Goal: Task Accomplishment & Management: Manage account settings

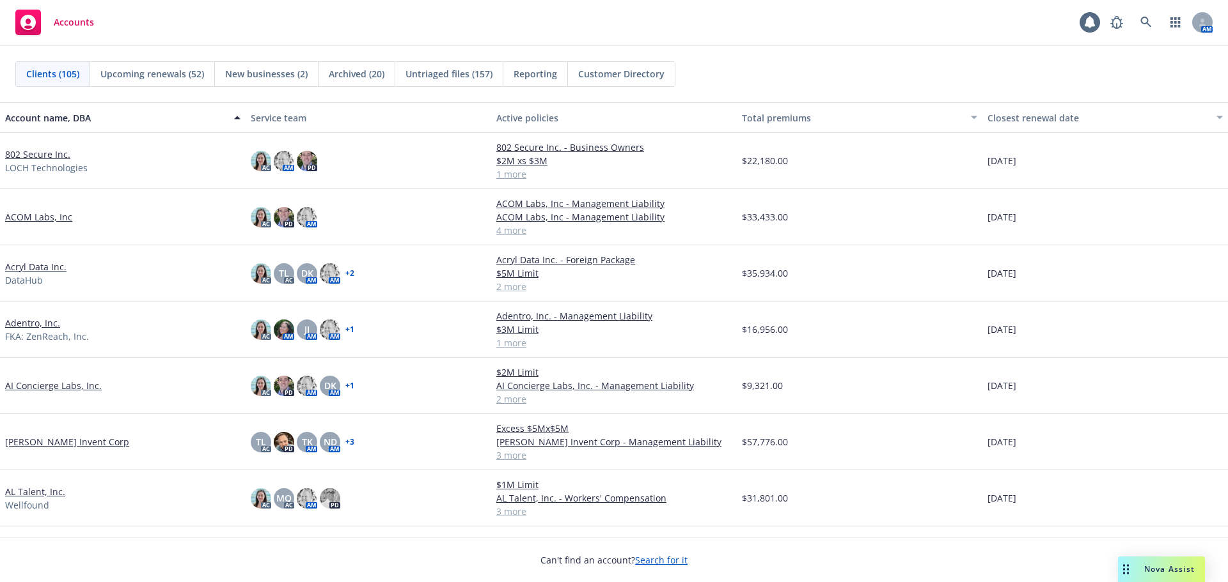
click at [43, 154] on link "802 Secure Inc." at bounding box center [37, 154] width 65 height 13
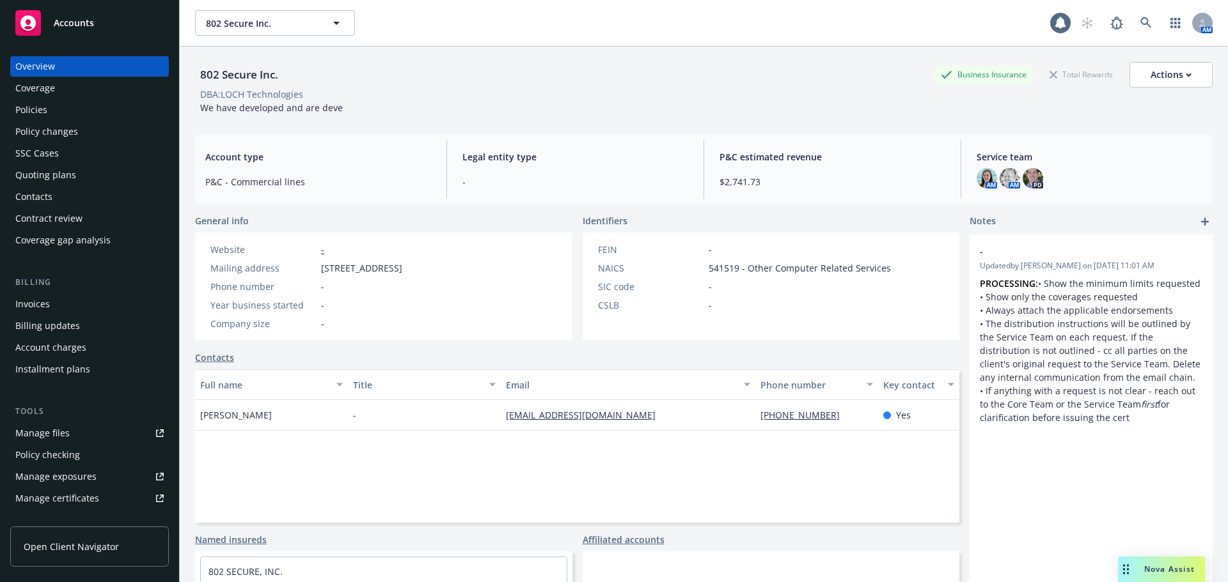
click at [52, 425] on div "Manage files" at bounding box center [42, 433] width 54 height 20
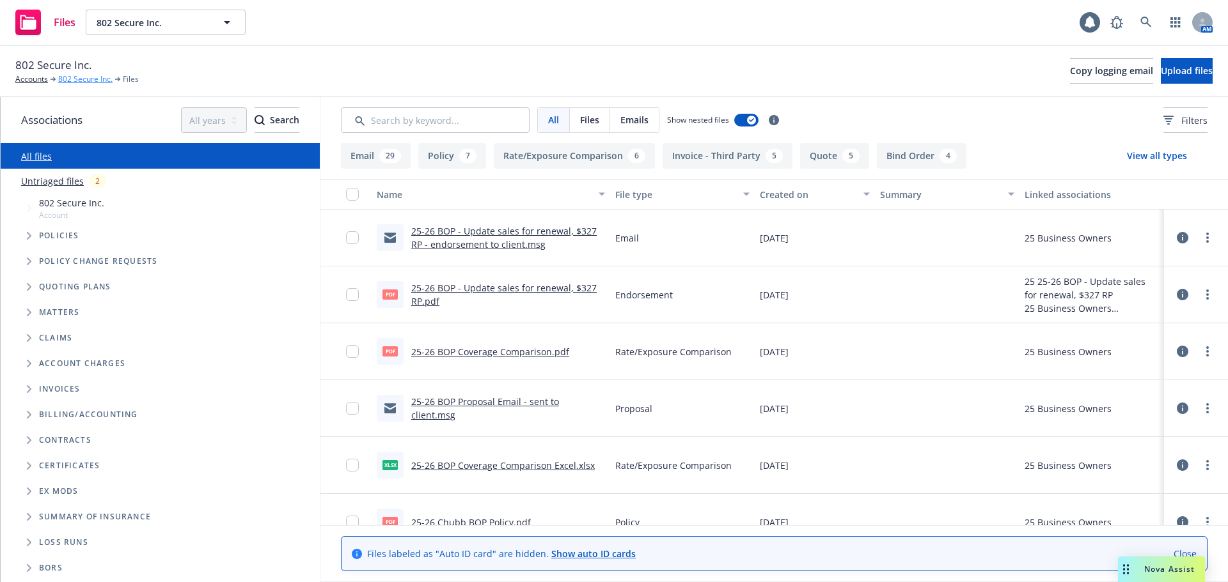
click at [98, 82] on link "802 Secure Inc." at bounding box center [85, 80] width 54 height 12
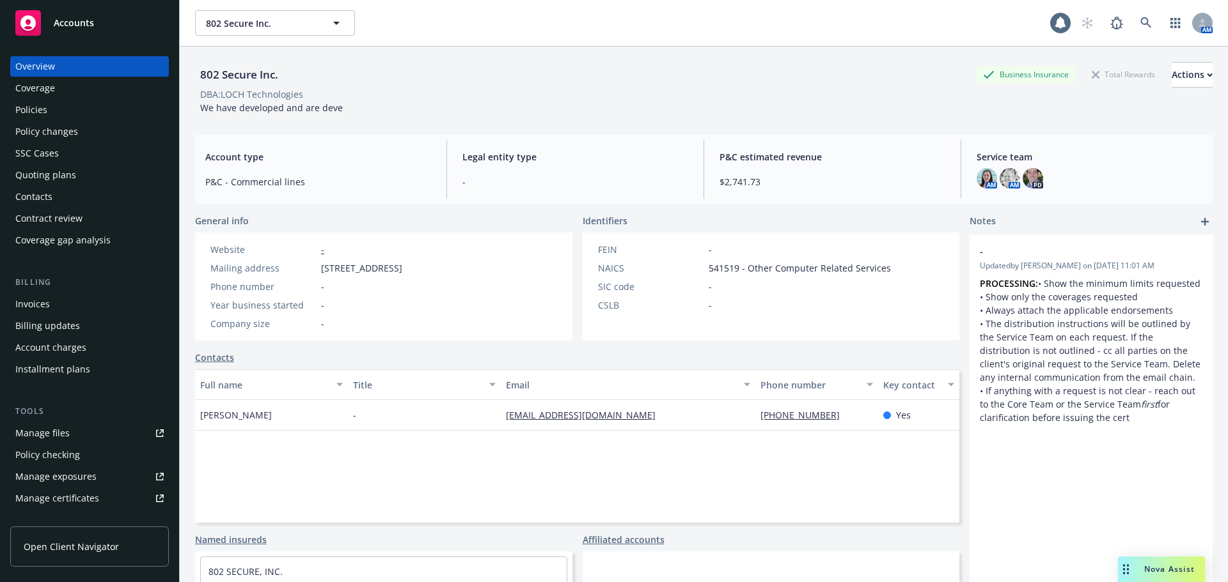
click at [74, 438] on link "Manage files" at bounding box center [89, 433] width 159 height 20
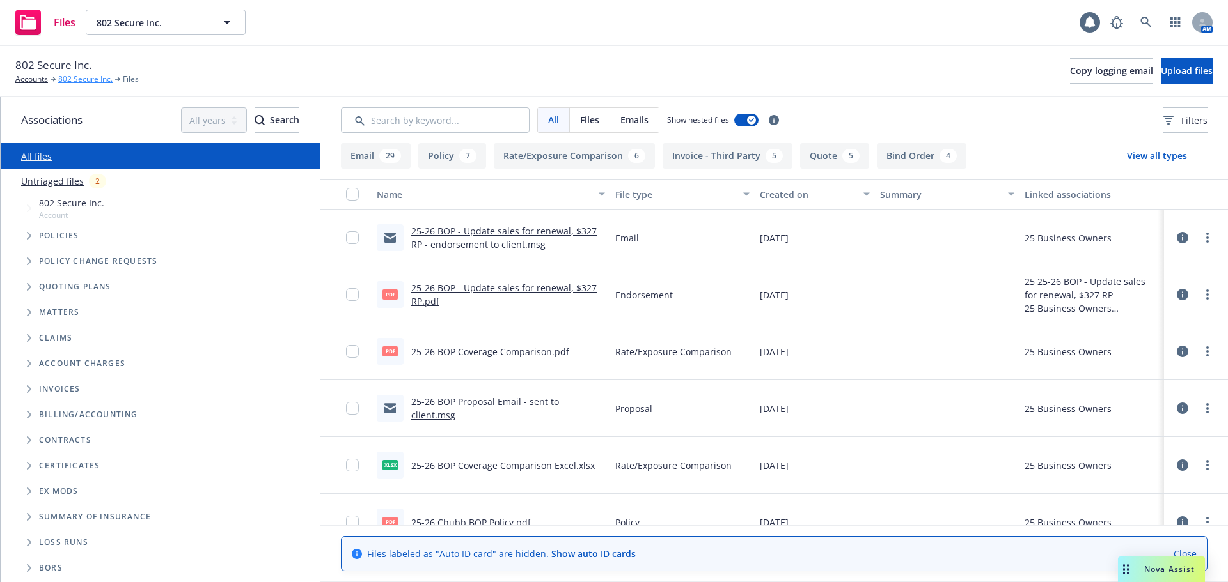
click at [90, 80] on link "802 Secure Inc." at bounding box center [85, 80] width 54 height 12
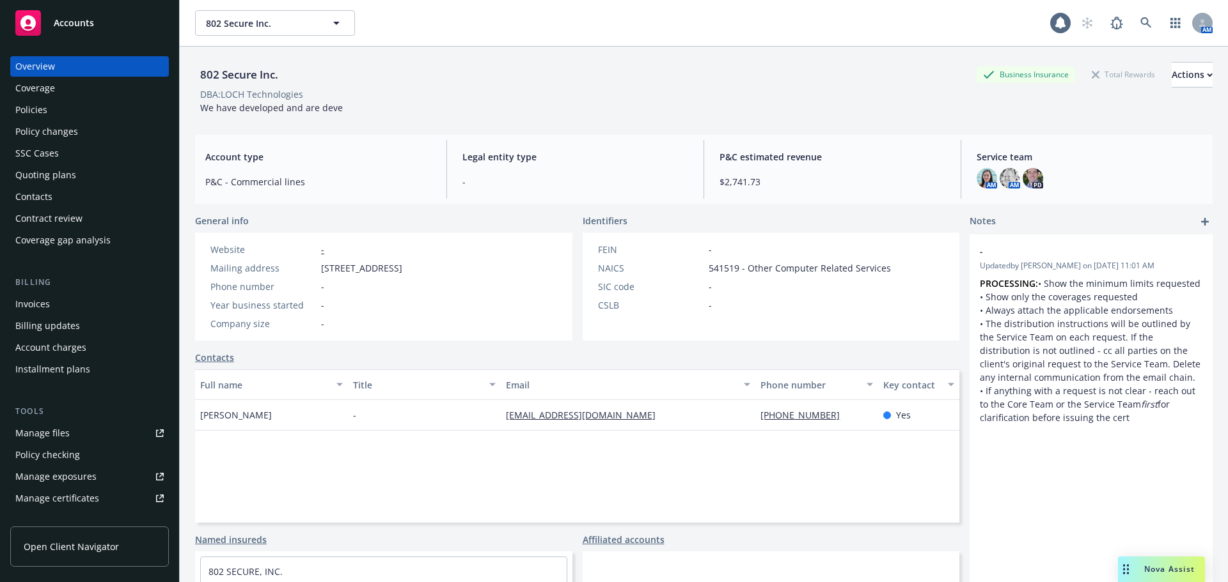
click at [98, 428] on link "Manage files" at bounding box center [89, 433] width 159 height 20
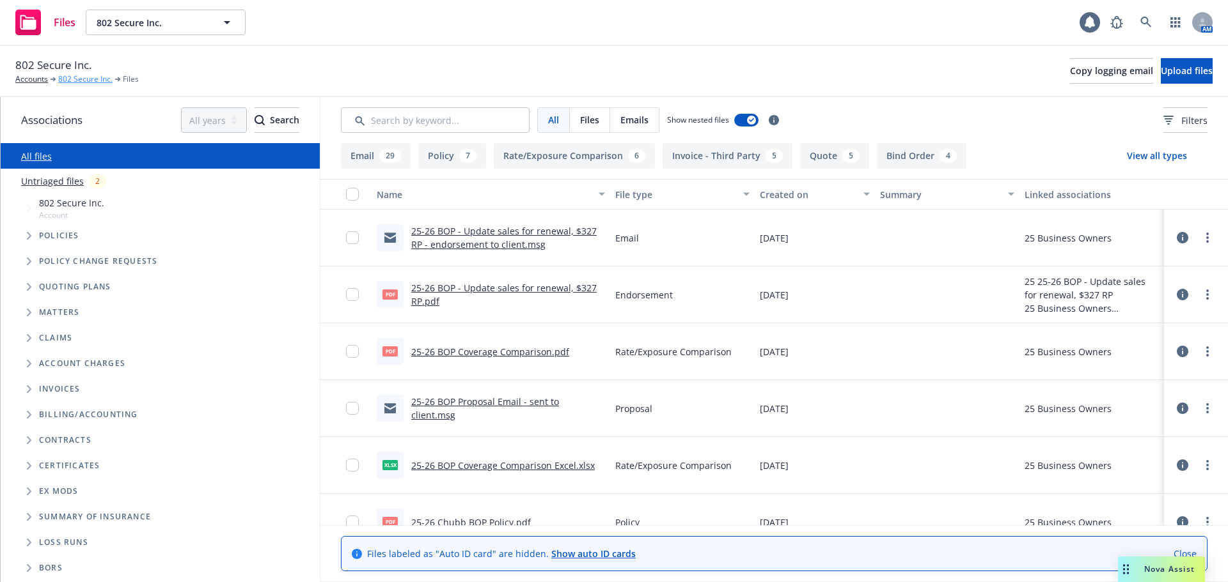
click at [91, 83] on link "802 Secure Inc." at bounding box center [85, 80] width 54 height 12
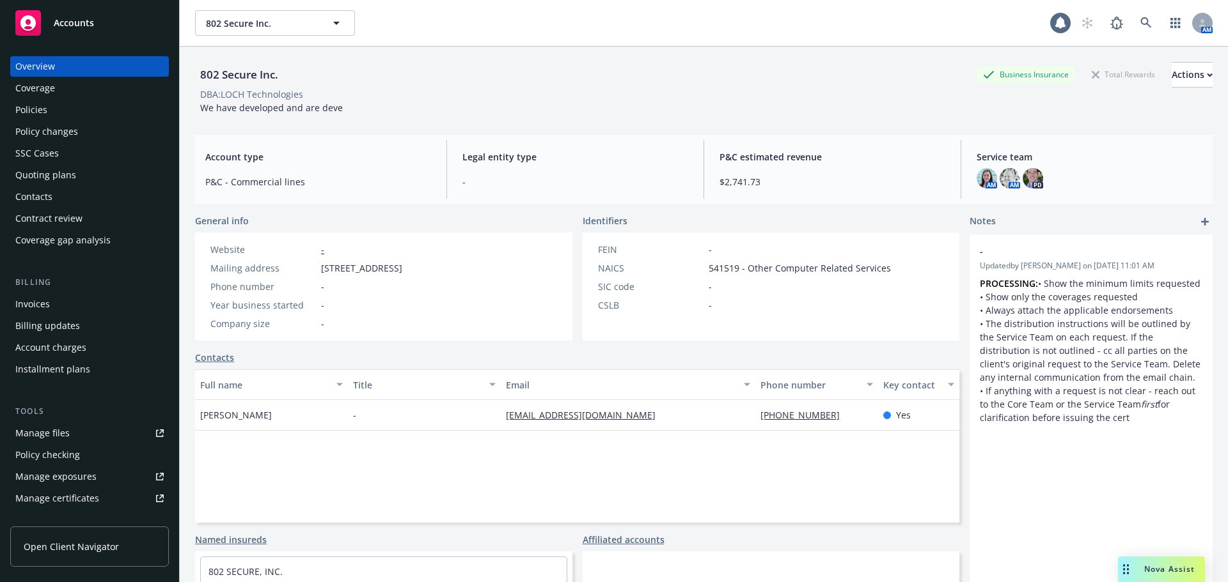
click at [250, 18] on span "802 Secure Inc." at bounding box center [261, 23] width 111 height 13
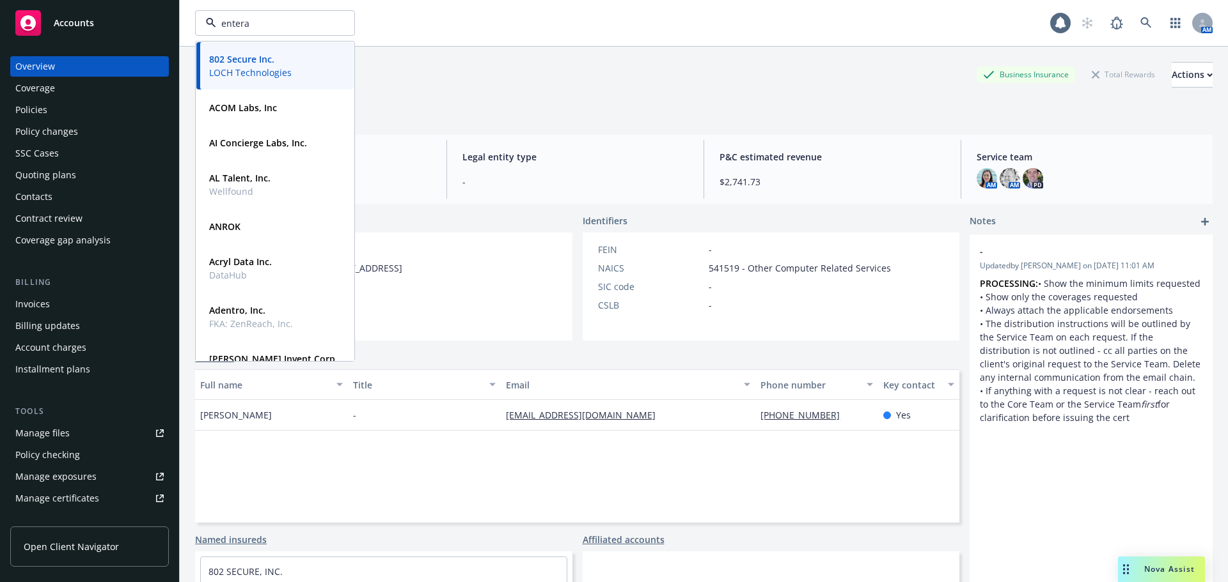
type input "entera"
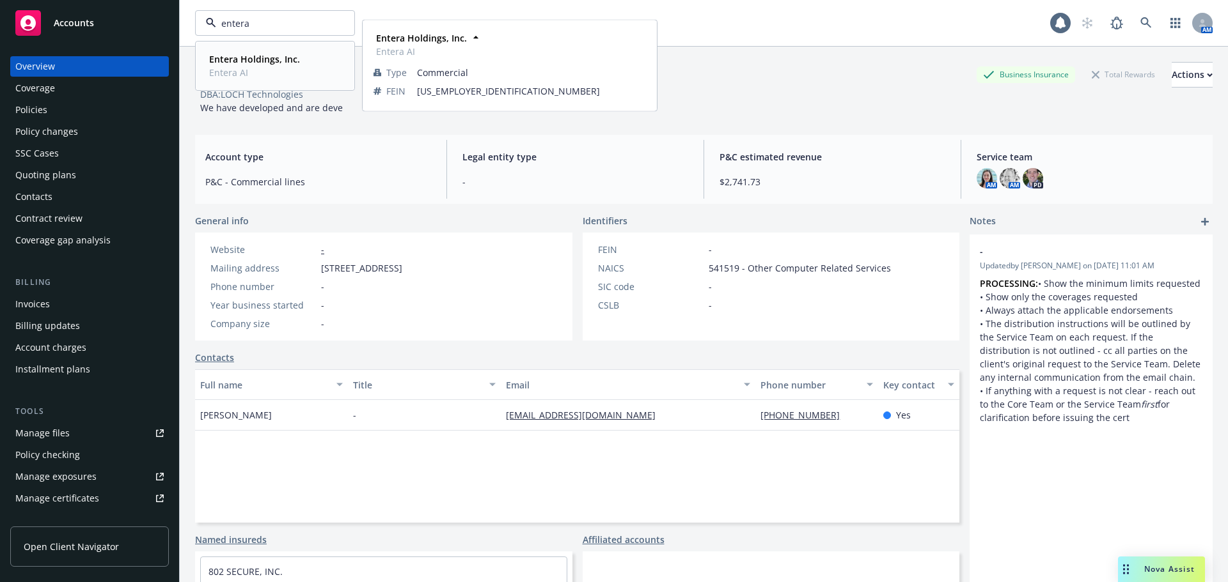
click at [229, 60] on strong "Entera Holdings, Inc." at bounding box center [254, 59] width 91 height 12
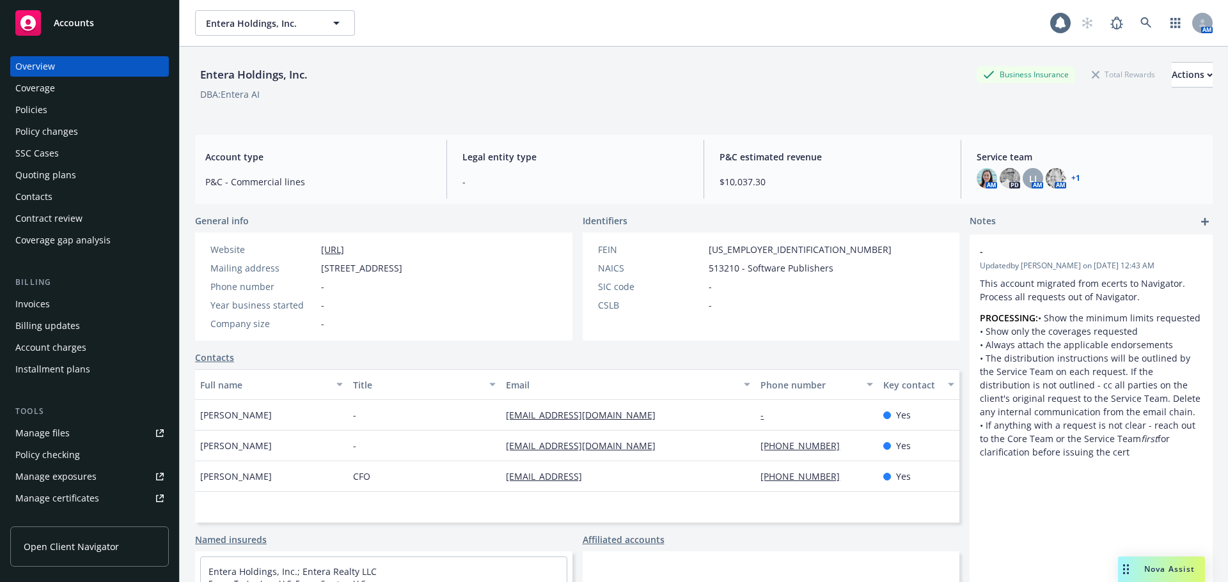
click at [73, 112] on div "Policies" at bounding box center [89, 110] width 148 height 20
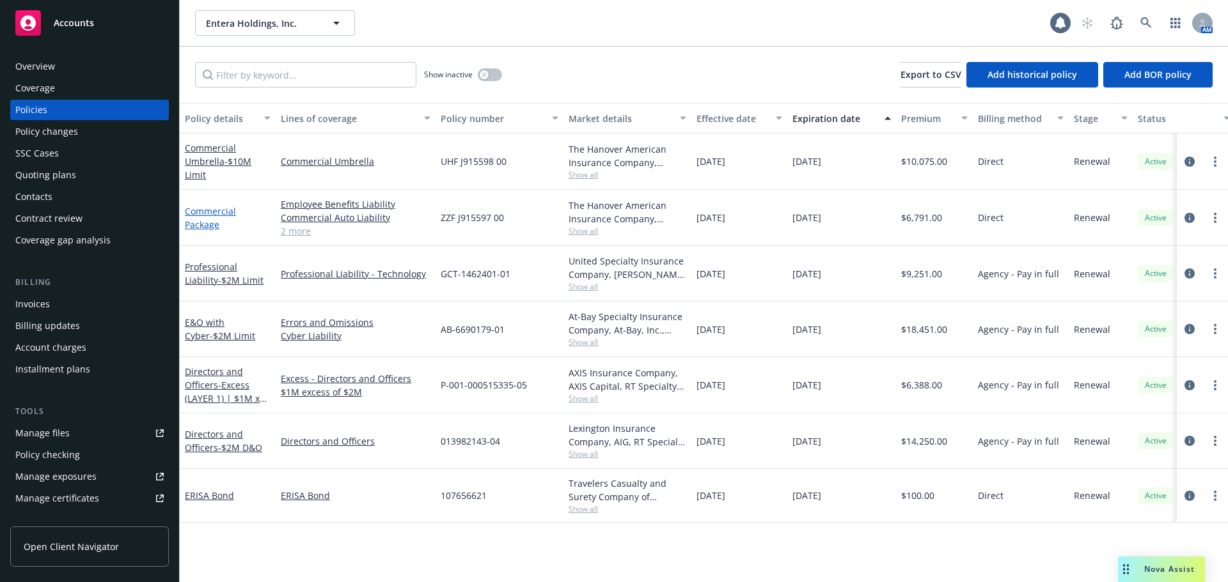
click at [204, 224] on link "Commercial Package" at bounding box center [210, 218] width 51 height 26
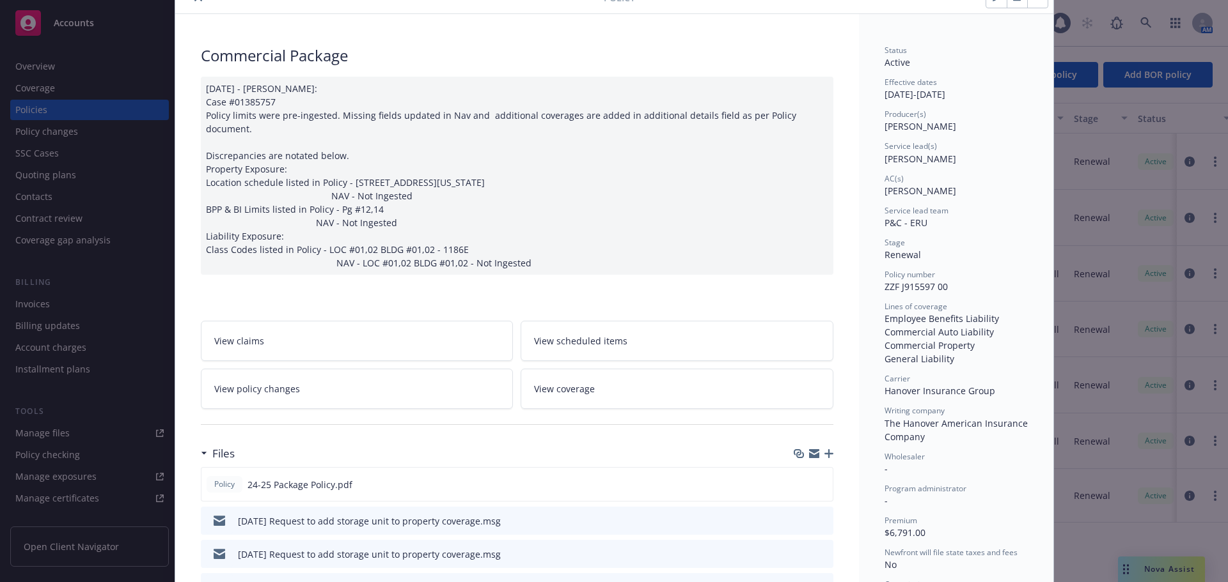
scroll to position [192, 0]
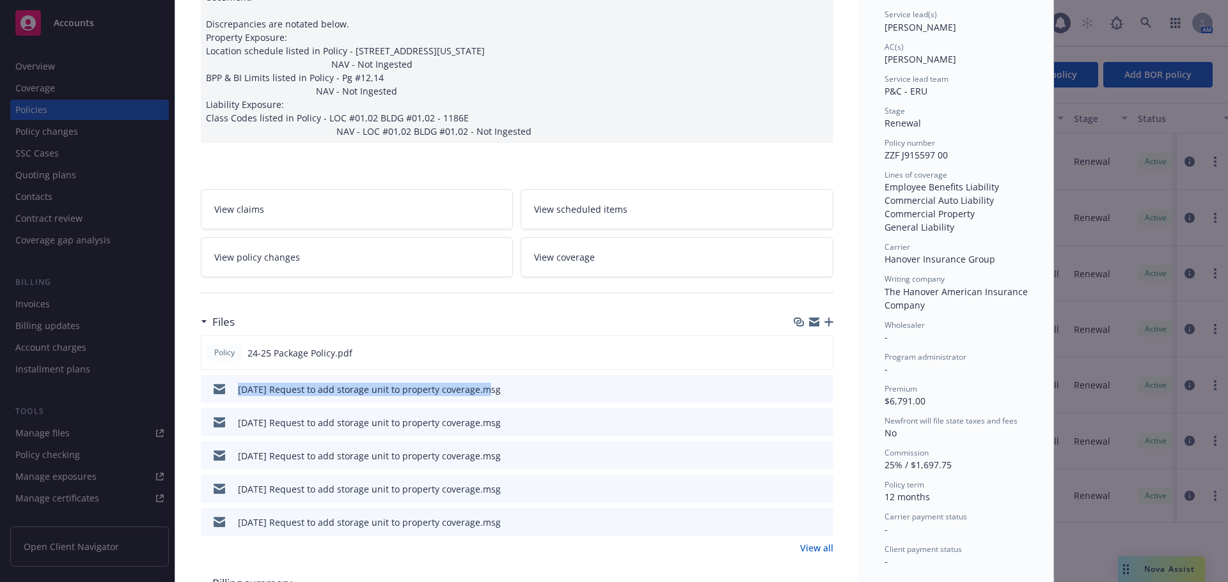
drag, startPoint x: 223, startPoint y: 375, endPoint x: 476, endPoint y: 391, distance: 254.3
click at [476, 391] on div "Policy 24-25 Package Policy.pdf 09/12/25 Request to add storage unit to propert…" at bounding box center [517, 436] width 632 height 201
copy div "09/12/25 Request to add storage unit to property coverage"
click at [824, 318] on icon "button" at bounding box center [828, 322] width 9 height 9
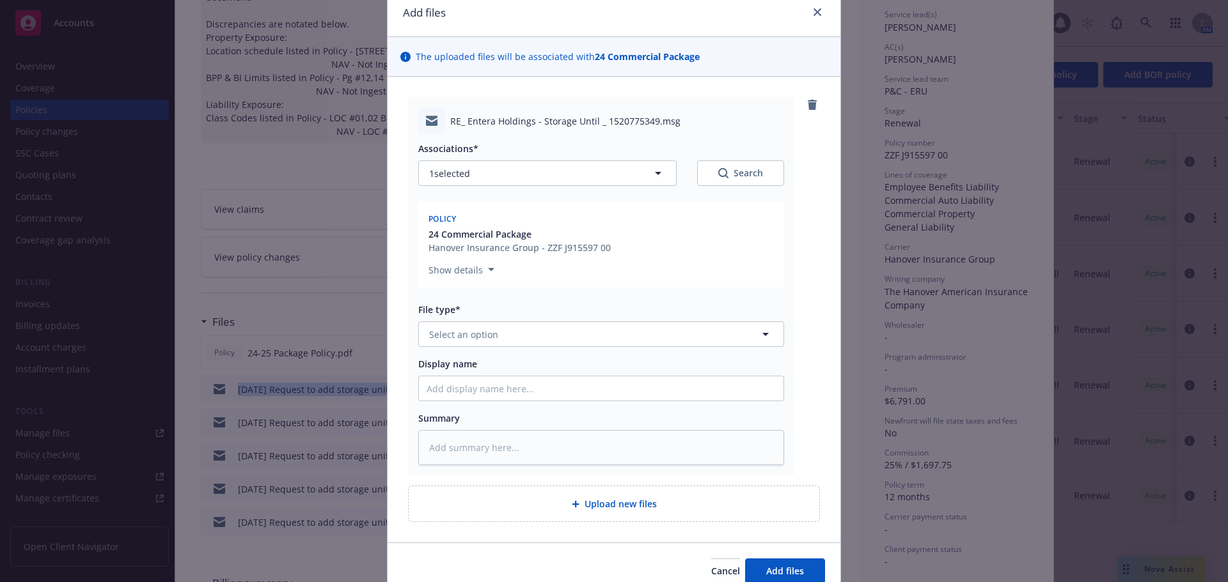
scroll to position [111, 0]
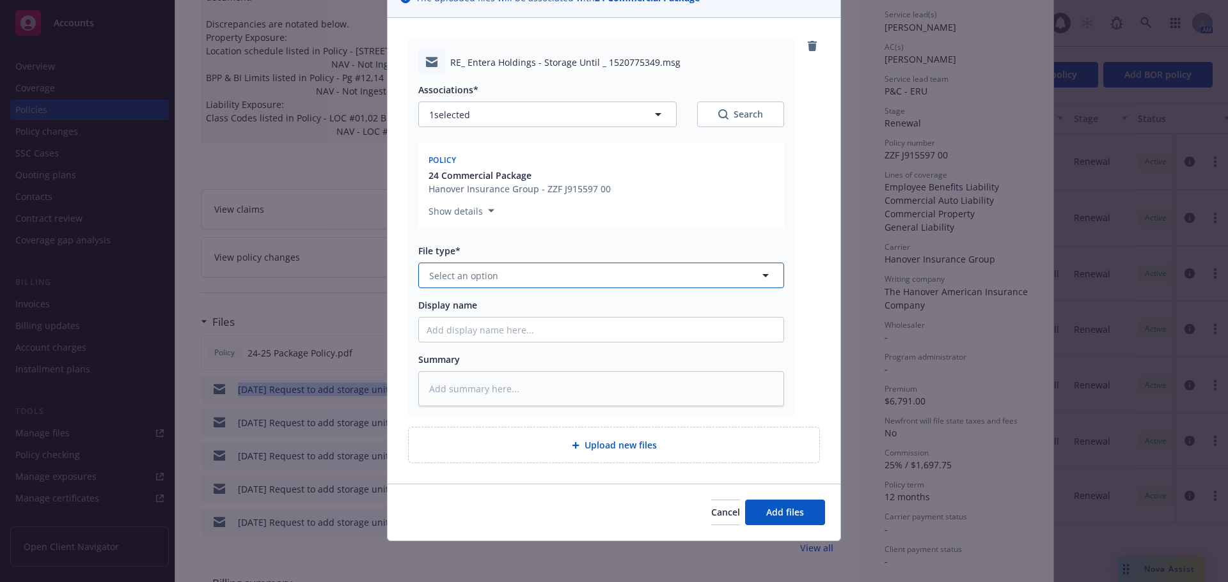
click at [535, 273] on button "Select an option" at bounding box center [601, 276] width 366 height 26
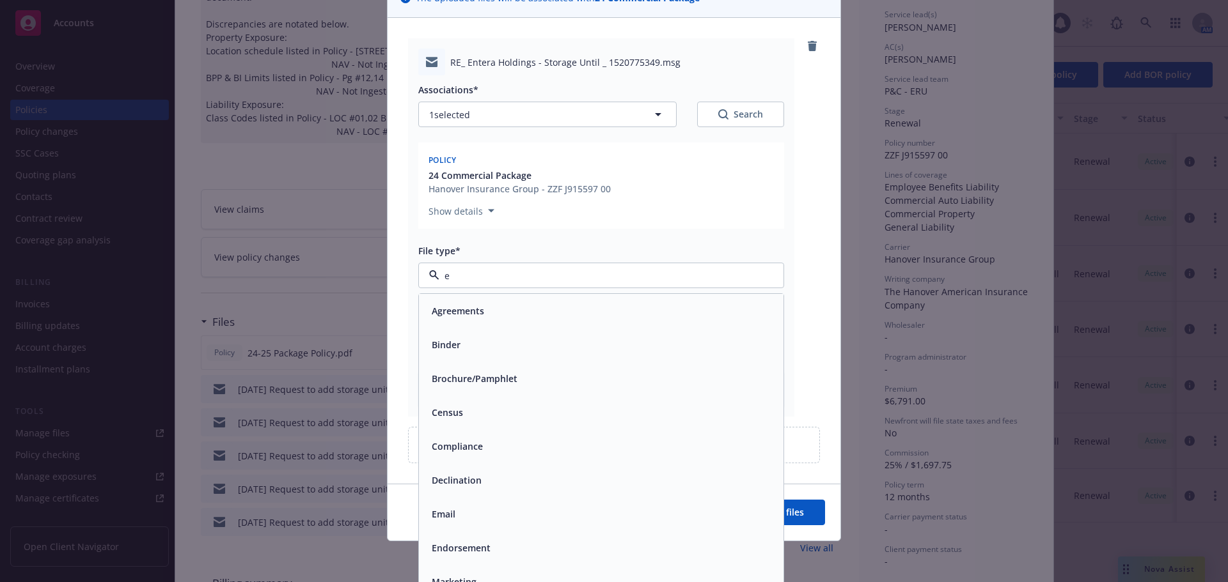
type input "em"
click at [515, 333] on div "Email" at bounding box center [601, 345] width 364 height 34
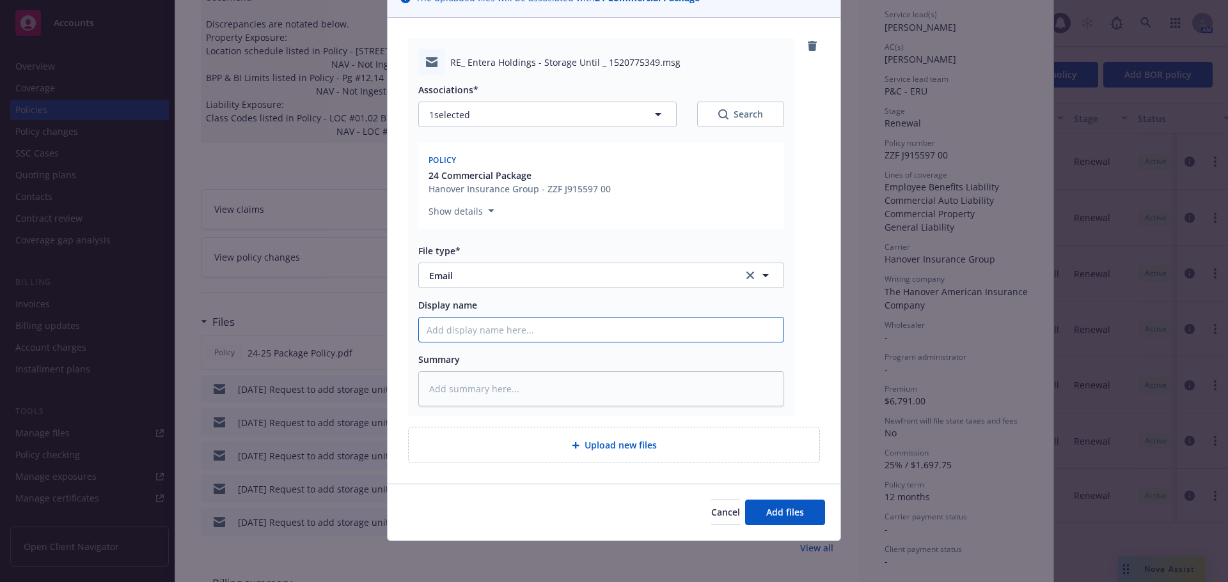
click at [517, 331] on input "Display name" at bounding box center [601, 330] width 364 height 24
paste input "09/12/25 Request to add storage unit to property coverage"
type textarea "x"
type input "09/12/25 Request to add storage unit to property coverage"
click at [443, 330] on input "09/12/25 Request to add storage unit to property coverage" at bounding box center [601, 330] width 364 height 24
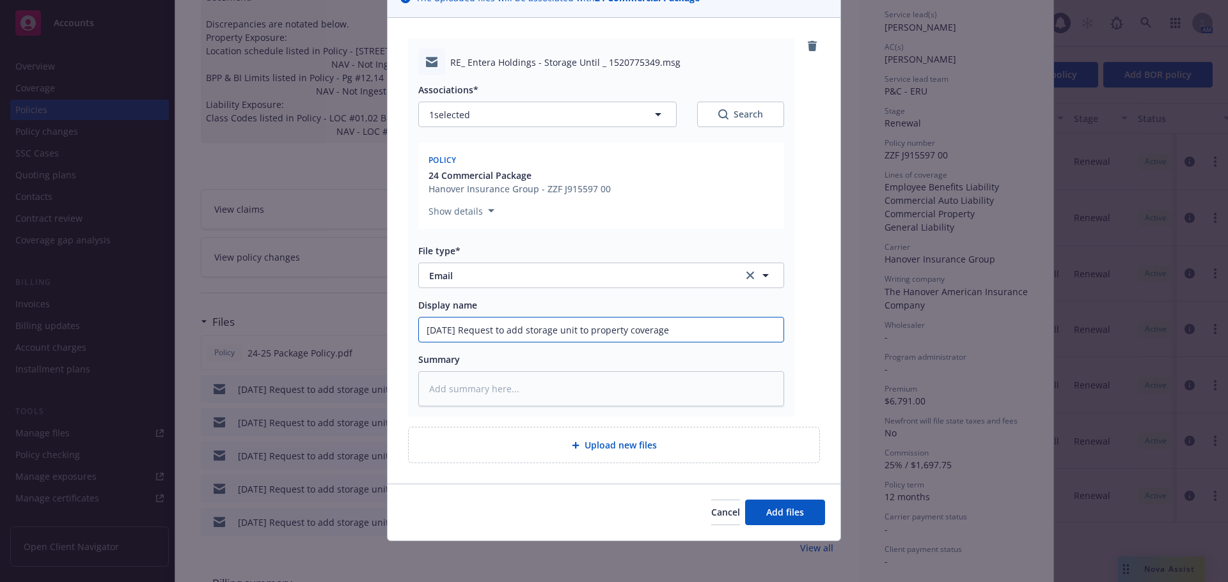
type textarea "x"
type input "09/15/25 Request to add storage unit to property coverage"
type textarea "x"
drag, startPoint x: 288, startPoint y: 307, endPoint x: 233, endPoint y: 305, distance: 54.4
click at [233, 305] on div "Add files The uploaded files will be associated with 24 Commercial Package RE_ …" at bounding box center [614, 291] width 1228 height 582
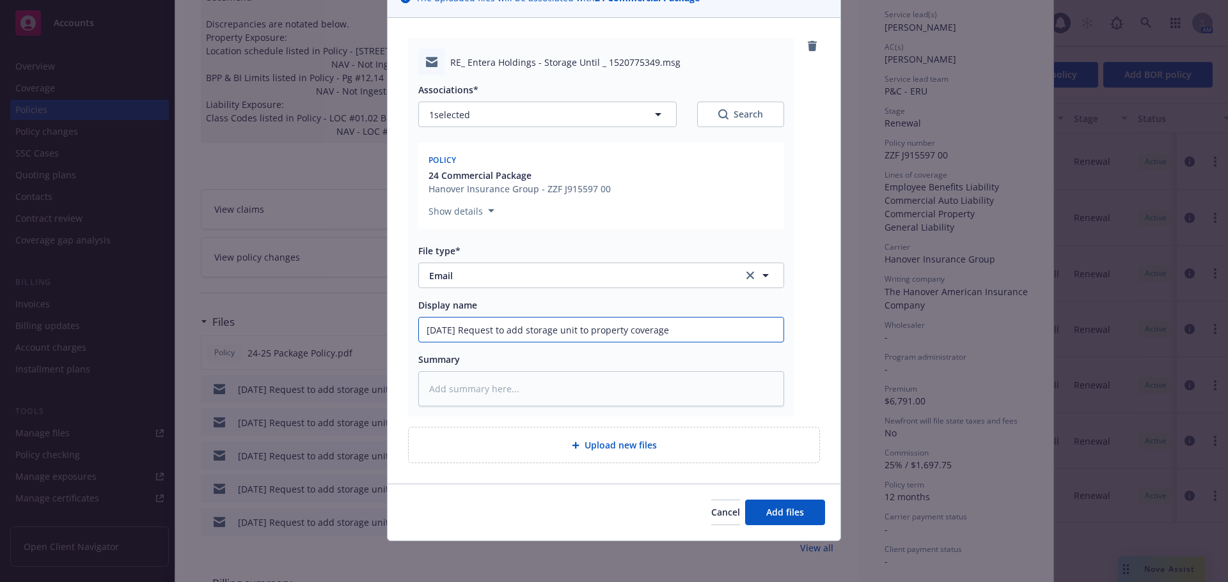
click at [705, 330] on input "09/15/25 Request to add storage unit to property coverage" at bounding box center [601, 330] width 364 height 24
type input "09/15/25 Request to add storage unit to property coverage"
type textarea "x"
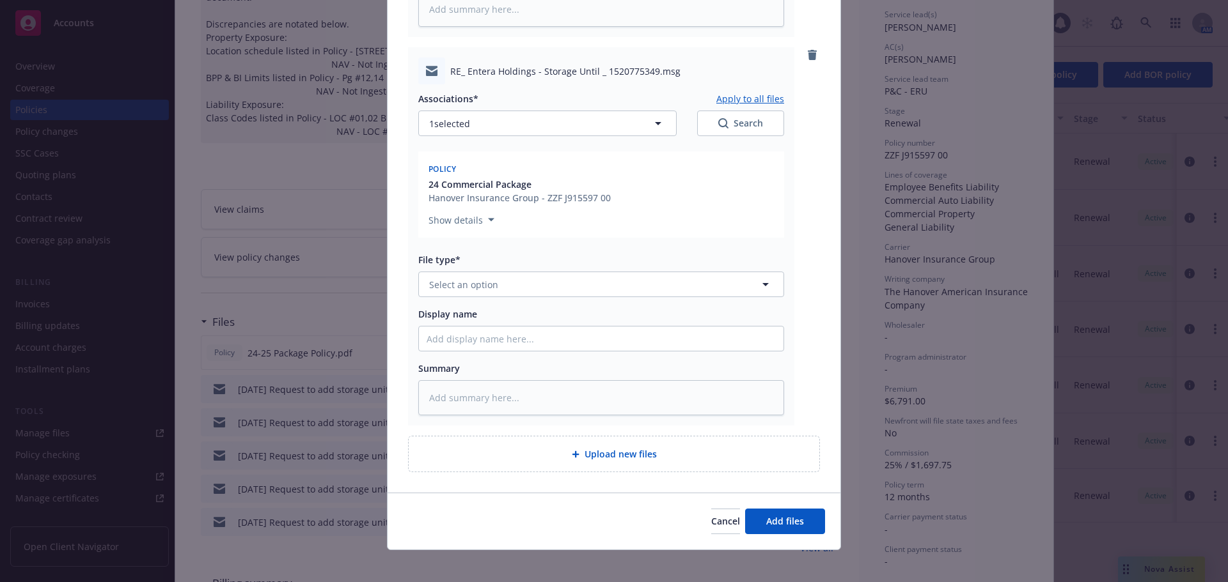
scroll to position [495, 0]
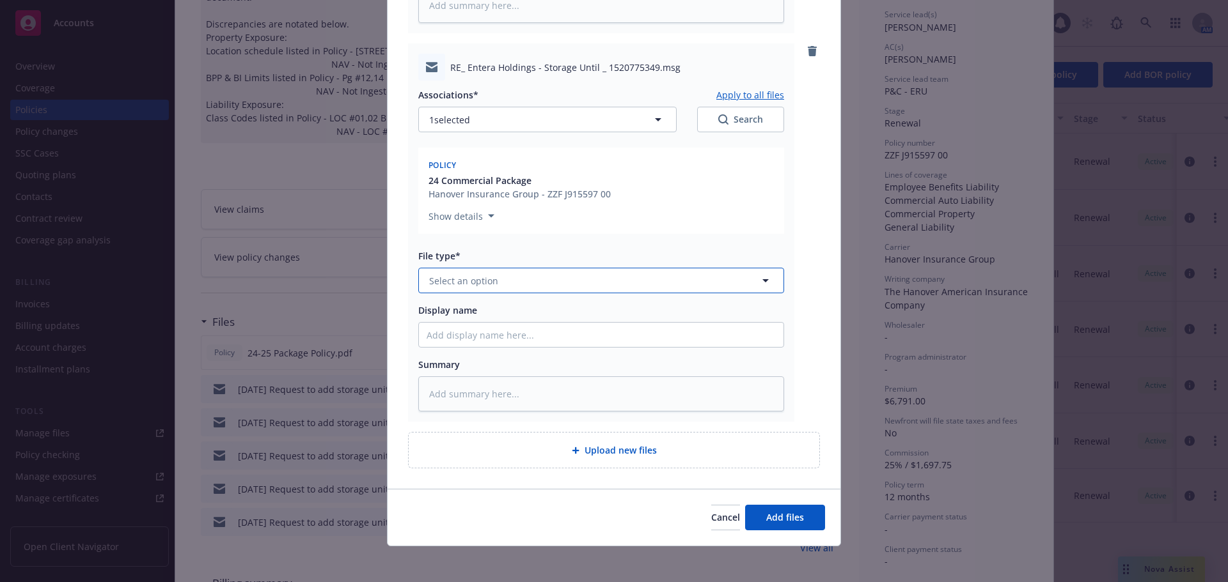
click at [495, 276] on button "Select an option" at bounding box center [601, 281] width 366 height 26
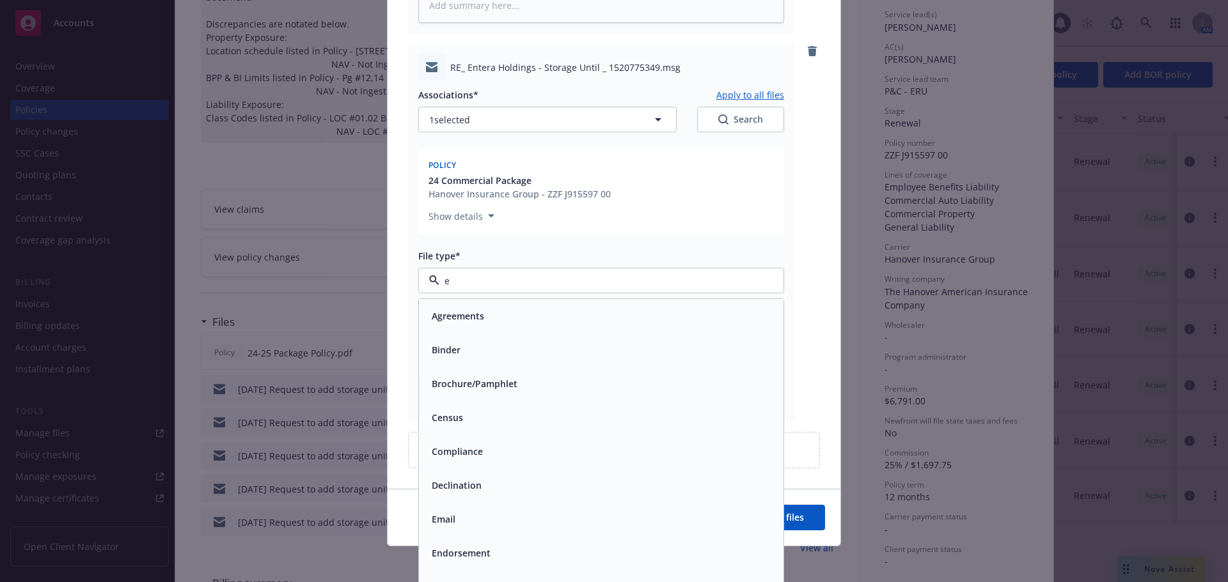
type input "em"
click at [478, 350] on div "Email" at bounding box center [600, 350] width 349 height 19
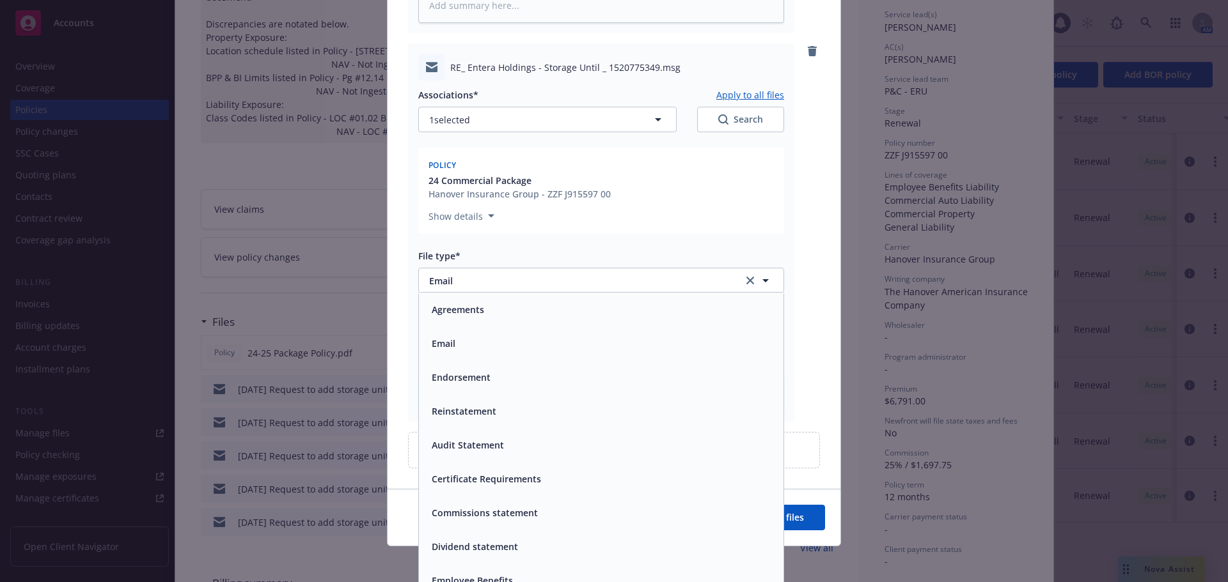
click at [481, 348] on div at bounding box center [601, 335] width 366 height 26
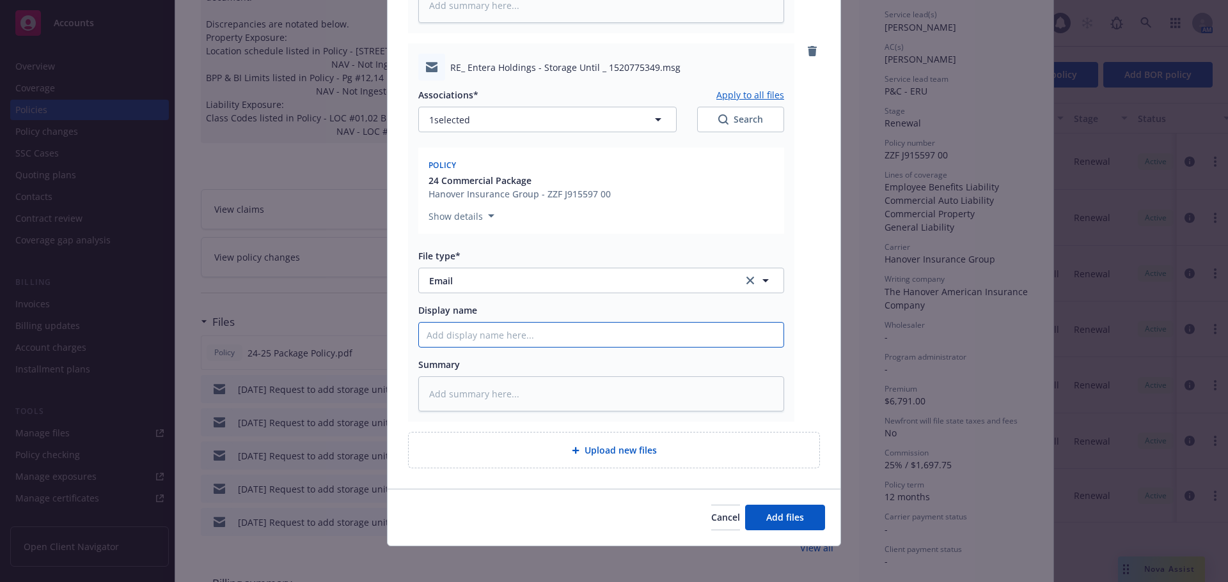
click at [490, 336] on input "Display name" at bounding box center [601, 335] width 364 height 24
paste input "09/15/25 Request to add storage unit to property coverage"
type textarea "x"
type input "09/15/25 Request to add storage unit to property coverage"
type textarea "x"
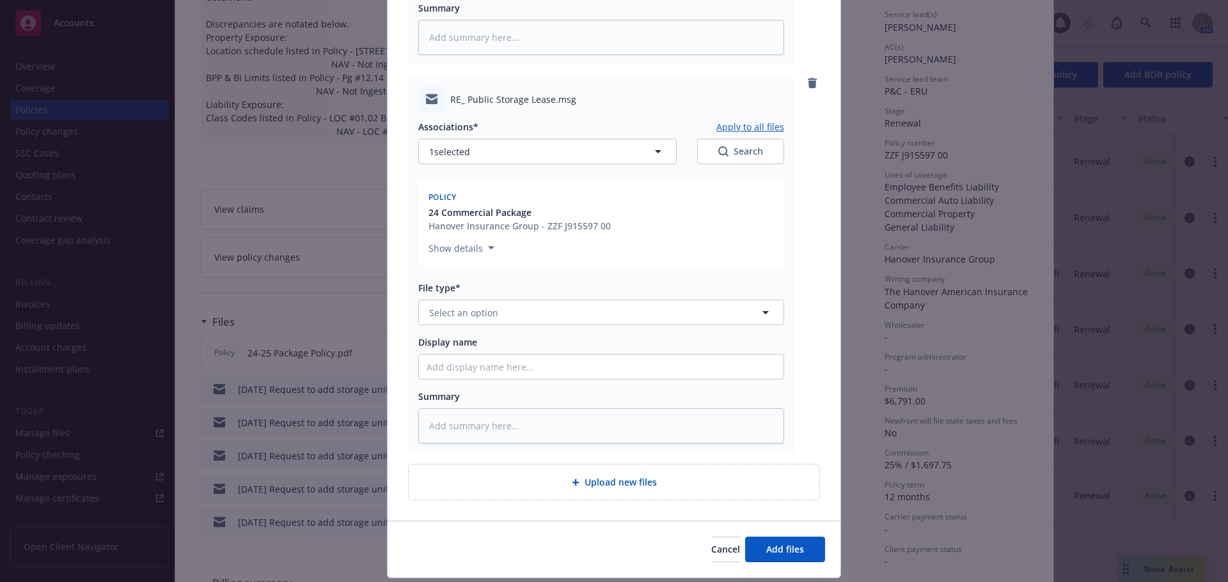
scroll to position [878, 0]
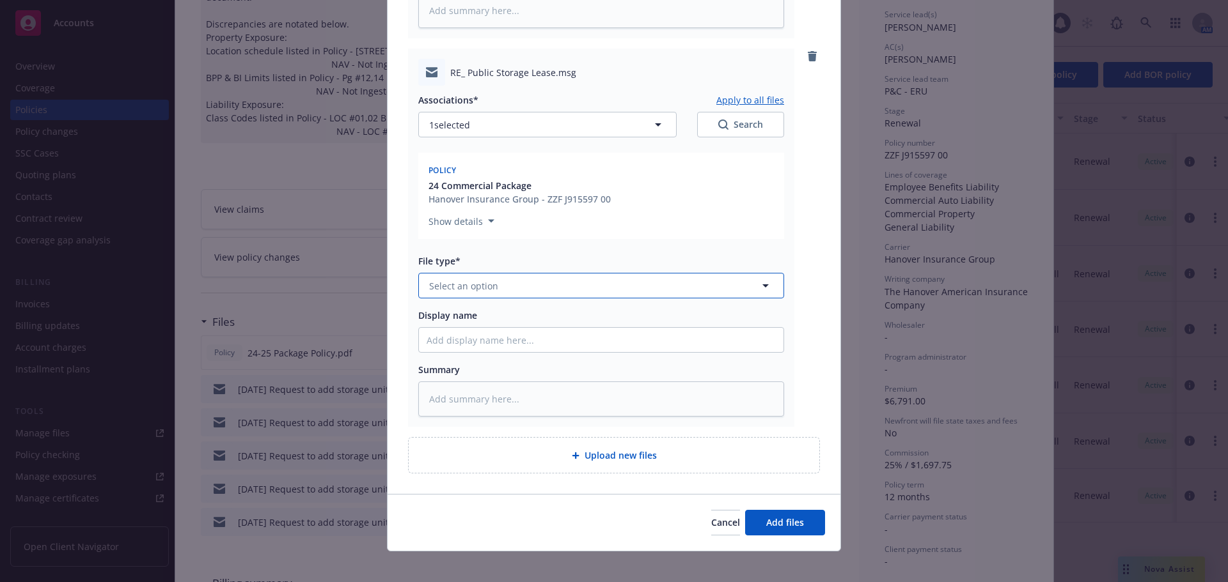
click at [493, 287] on button "Select an option" at bounding box center [601, 286] width 366 height 26
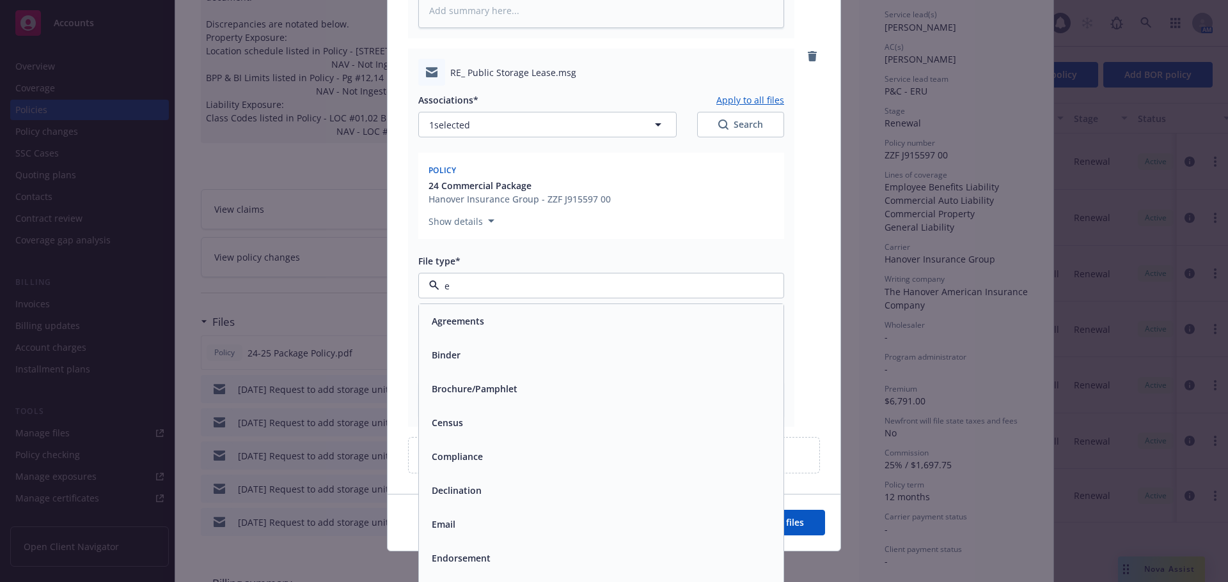
type input "em"
click at [490, 343] on div "Email" at bounding box center [601, 355] width 364 height 34
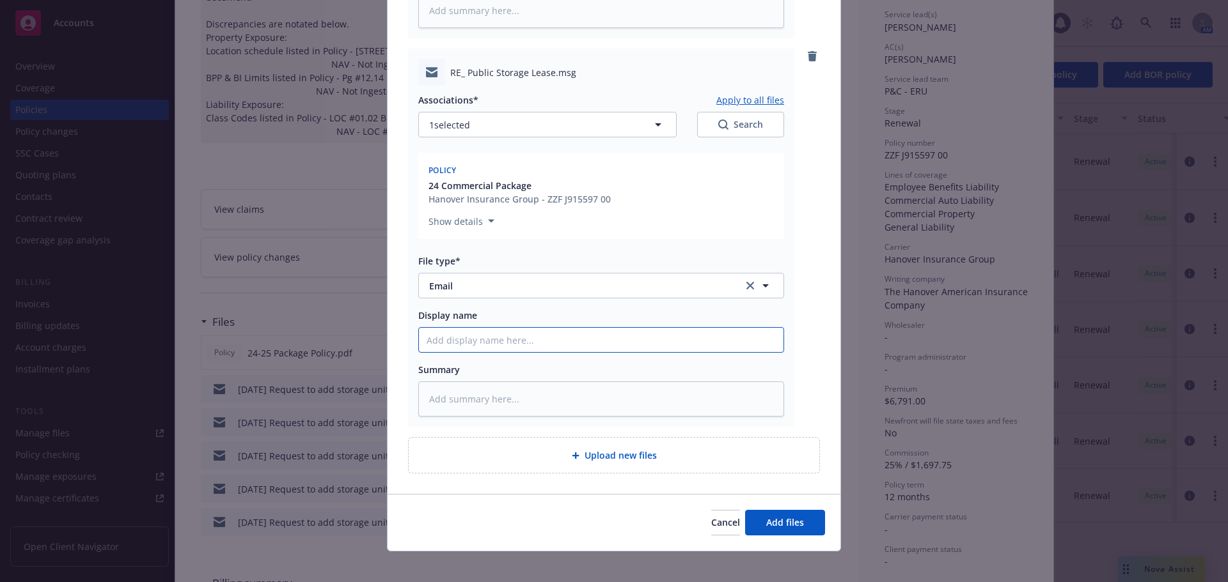
click at [490, 341] on input "Display name" at bounding box center [601, 340] width 364 height 24
paste input "09/15/25 Request to add storage unit to property coverage"
type textarea "x"
type input "09/15/25 Request to add storage unit to property coverage"
click at [781, 524] on span "Add files" at bounding box center [785, 523] width 38 height 12
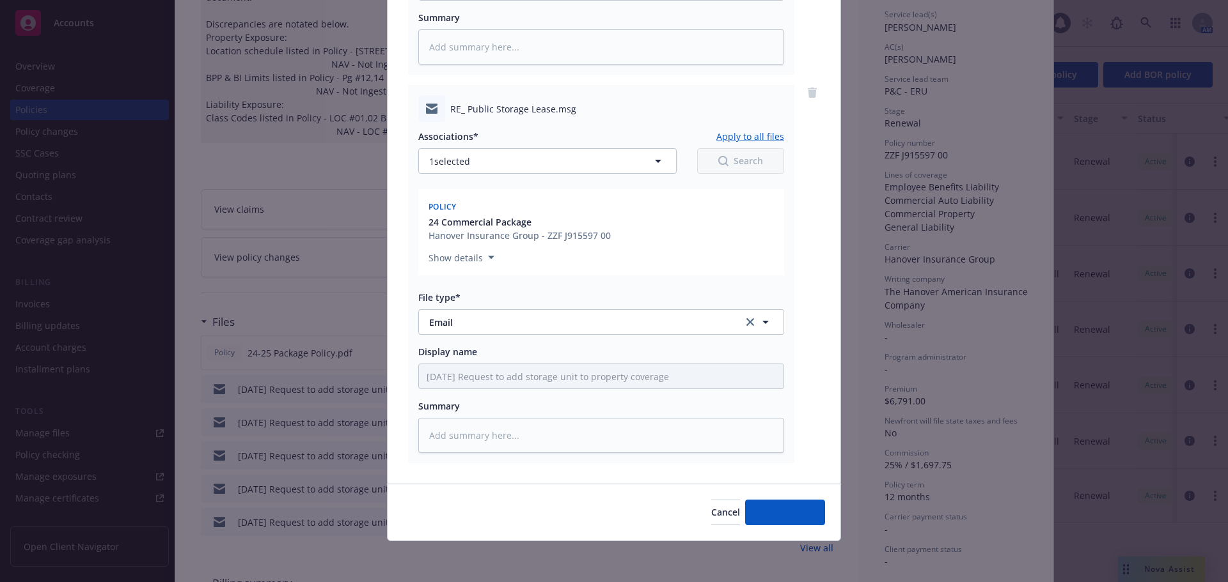
scroll to position [842, 0]
type textarea "x"
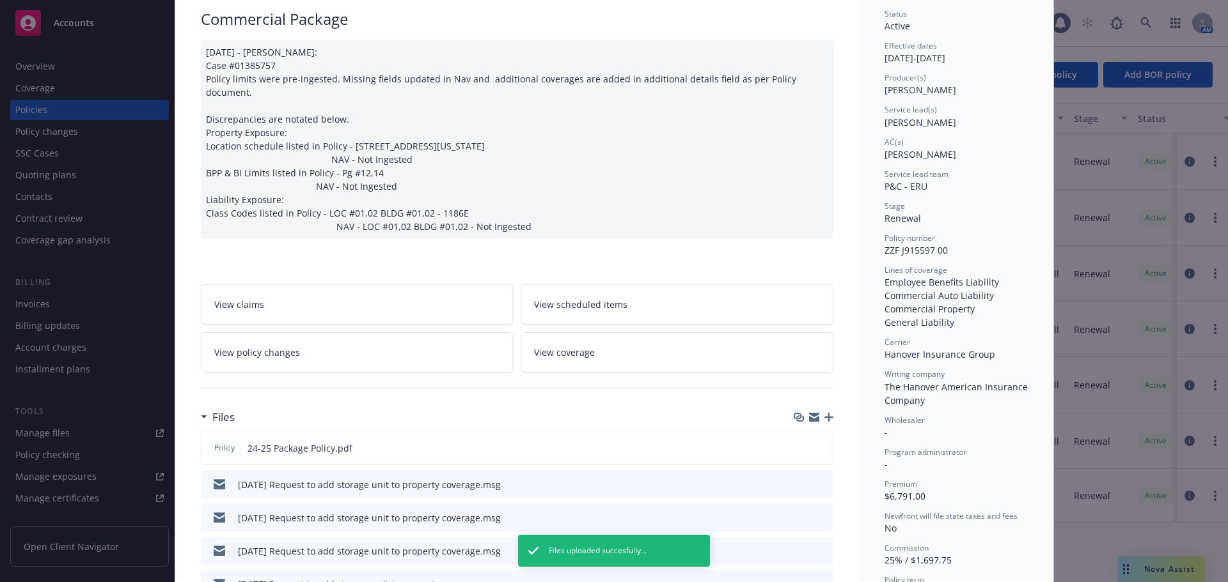
scroll to position [0, 0]
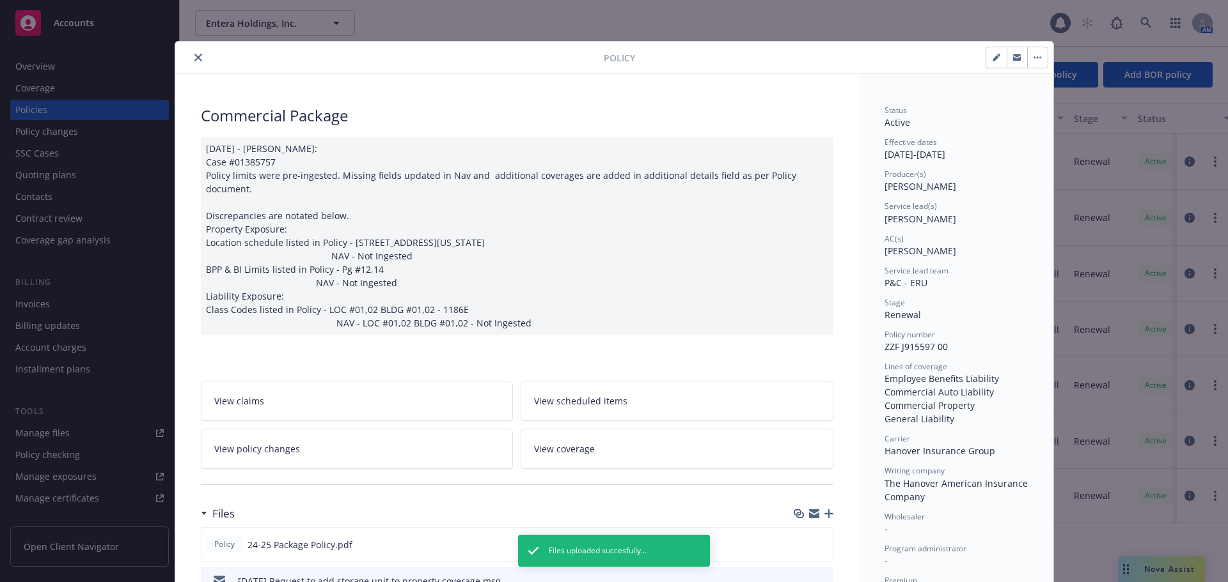
click at [194, 56] on icon "close" at bounding box center [198, 58] width 8 height 8
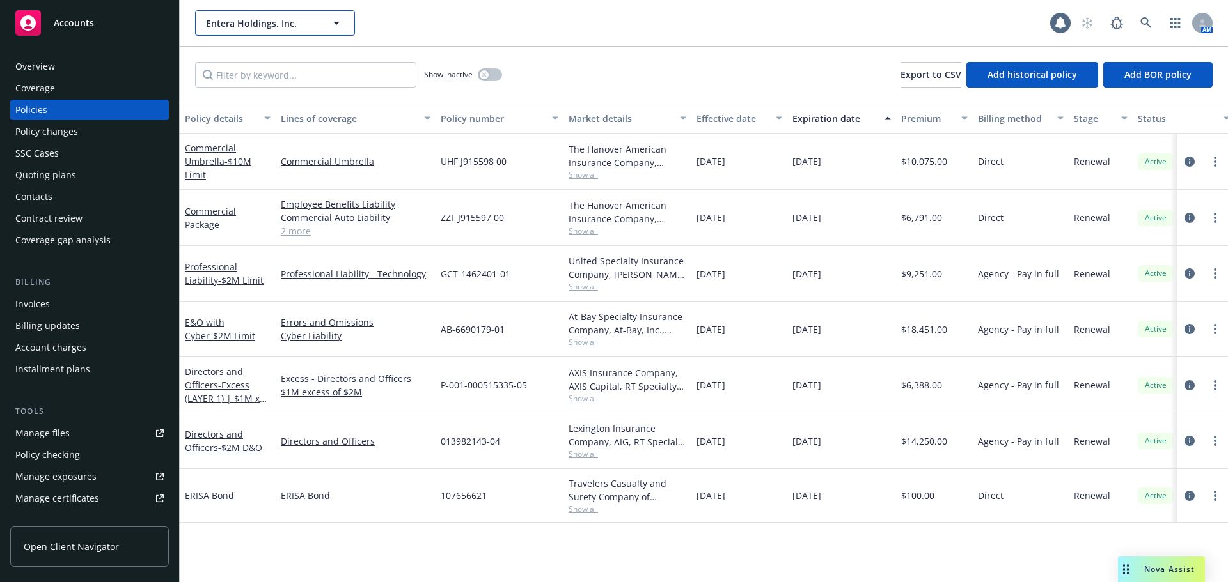
click at [264, 21] on span "Entera Holdings, Inc." at bounding box center [261, 23] width 111 height 13
type input "mezmo"
click at [221, 60] on strong "Mezmo" at bounding box center [225, 59] width 32 height 12
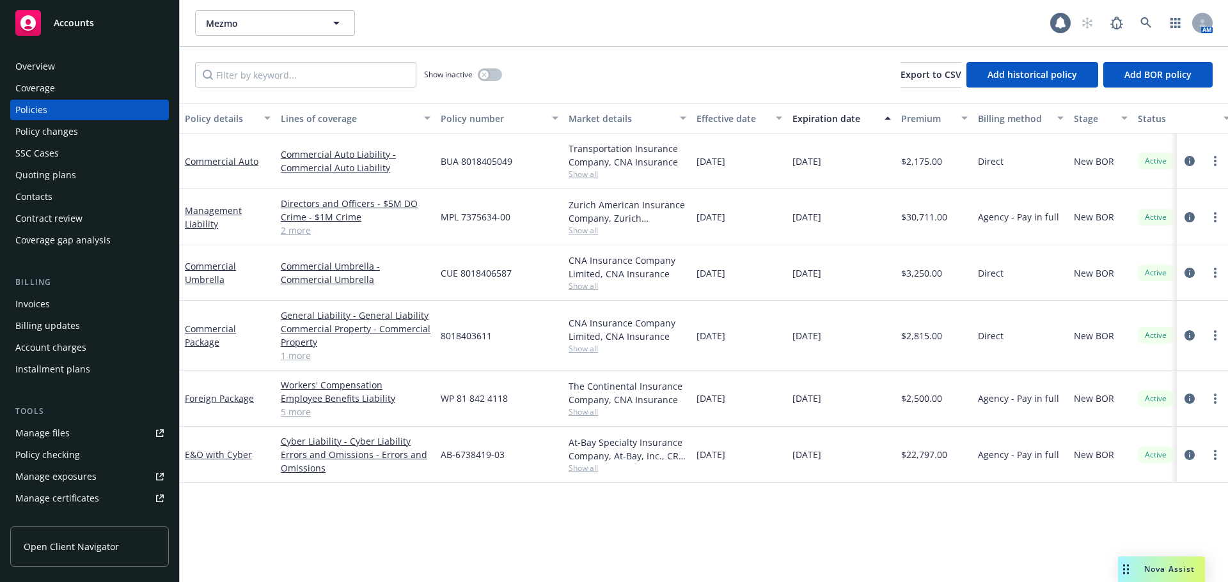
click at [724, 125] on button "Effective date" at bounding box center [739, 118] width 96 height 31
click at [724, 123] on div "Effective date" at bounding box center [732, 118] width 72 height 13
click at [722, 123] on div "Effective date" at bounding box center [732, 118] width 72 height 13
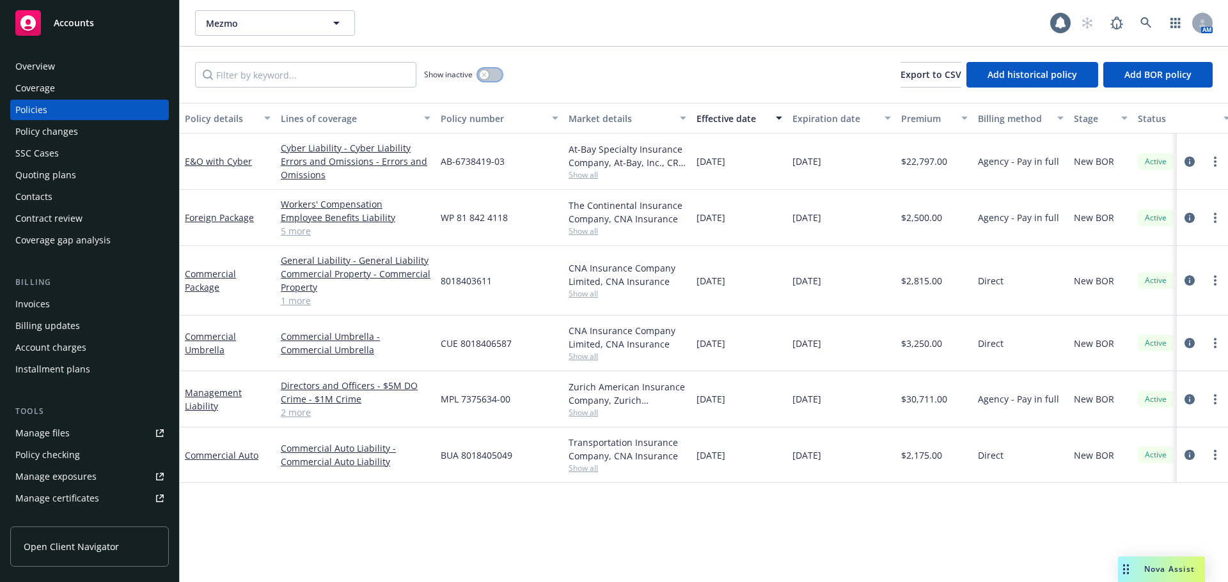
click at [492, 77] on button "button" at bounding box center [490, 74] width 24 height 13
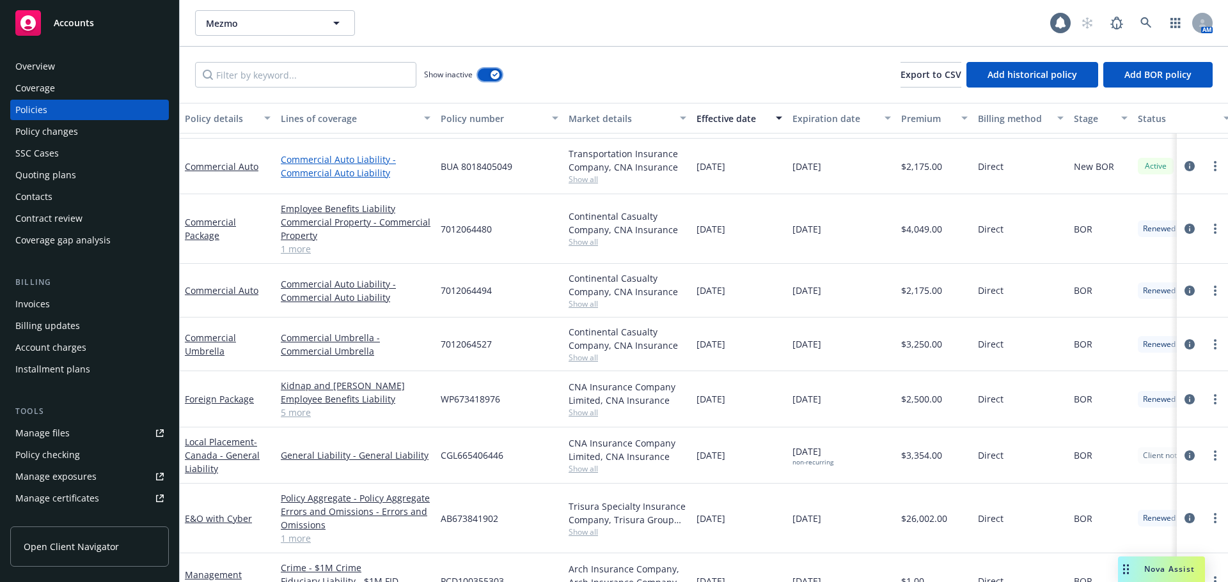
scroll to position [293, 0]
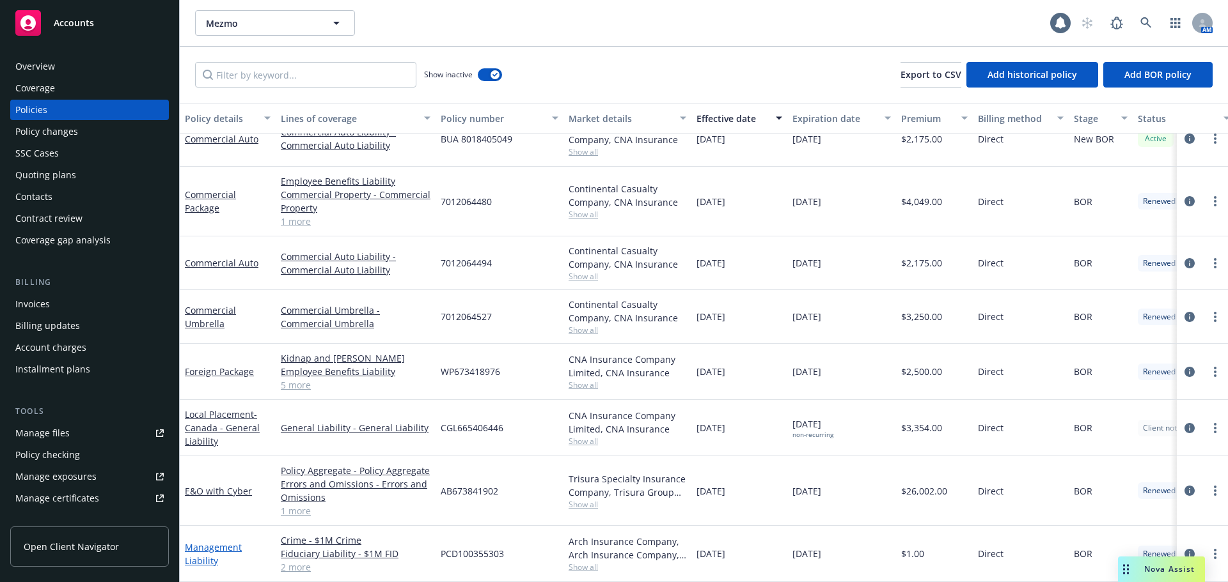
click at [203, 552] on link "Management Liability" at bounding box center [213, 555] width 57 height 26
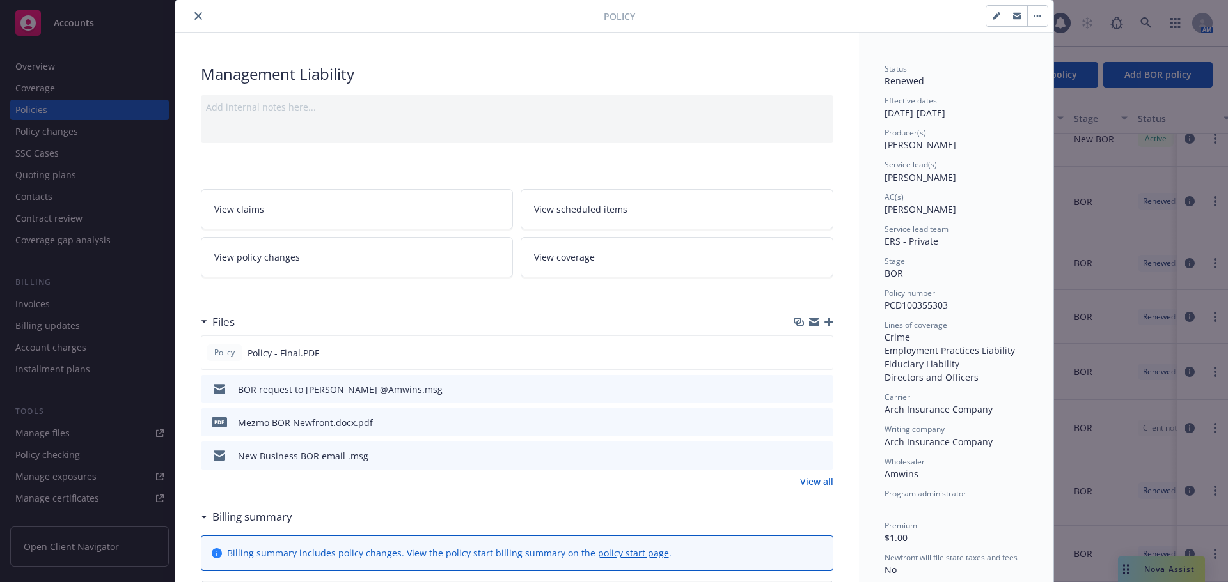
scroll to position [64, 0]
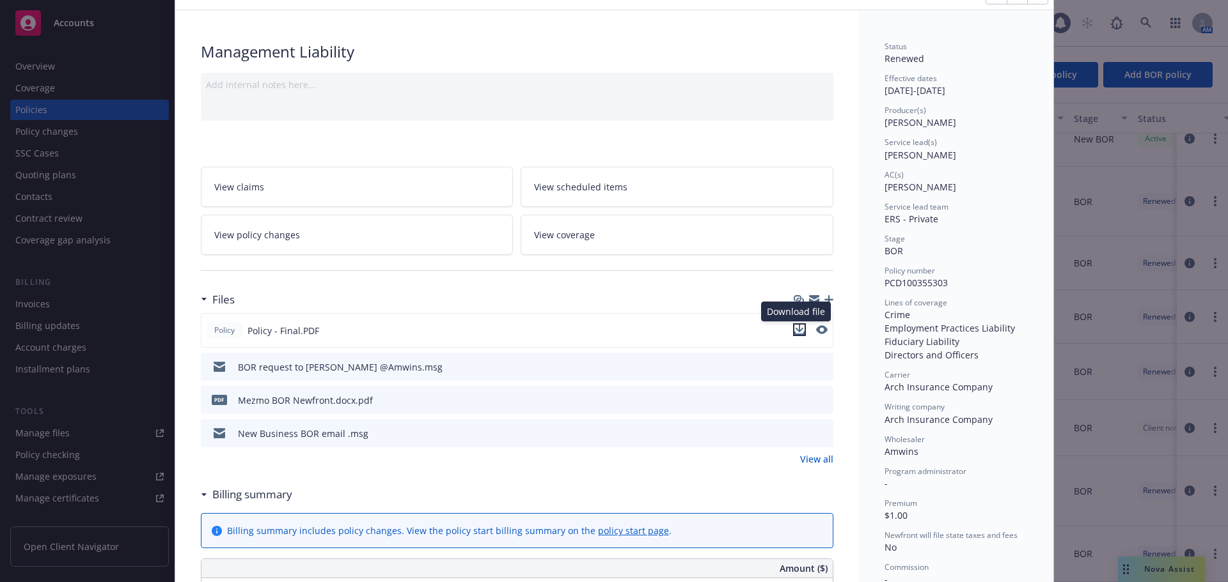
click at [795, 331] on icon "download file" at bounding box center [799, 330] width 10 height 10
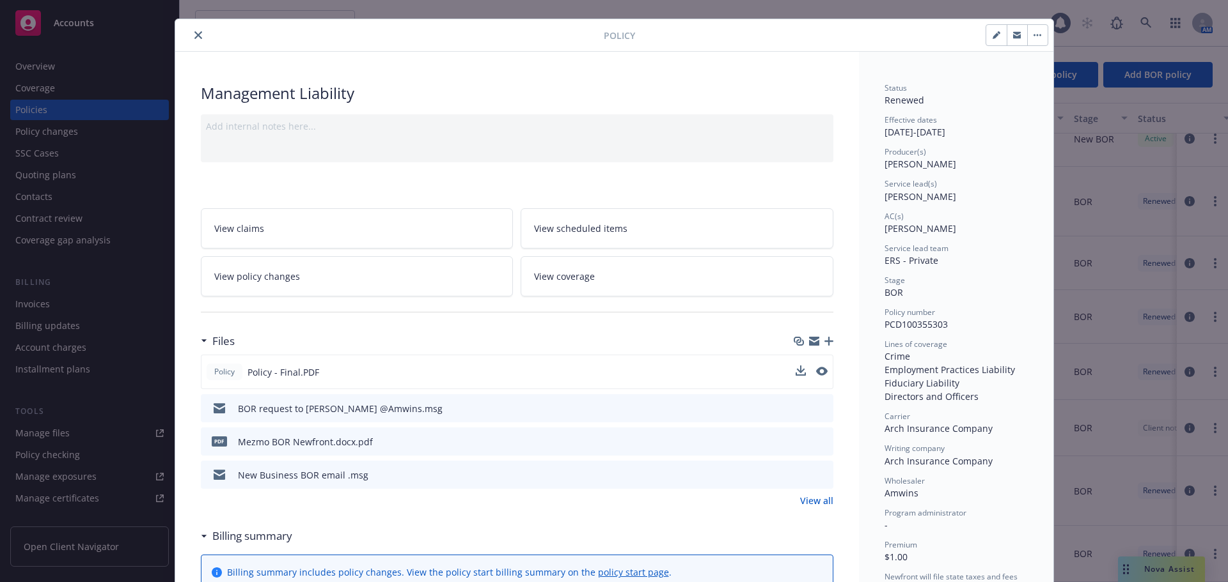
scroll to position [0, 0]
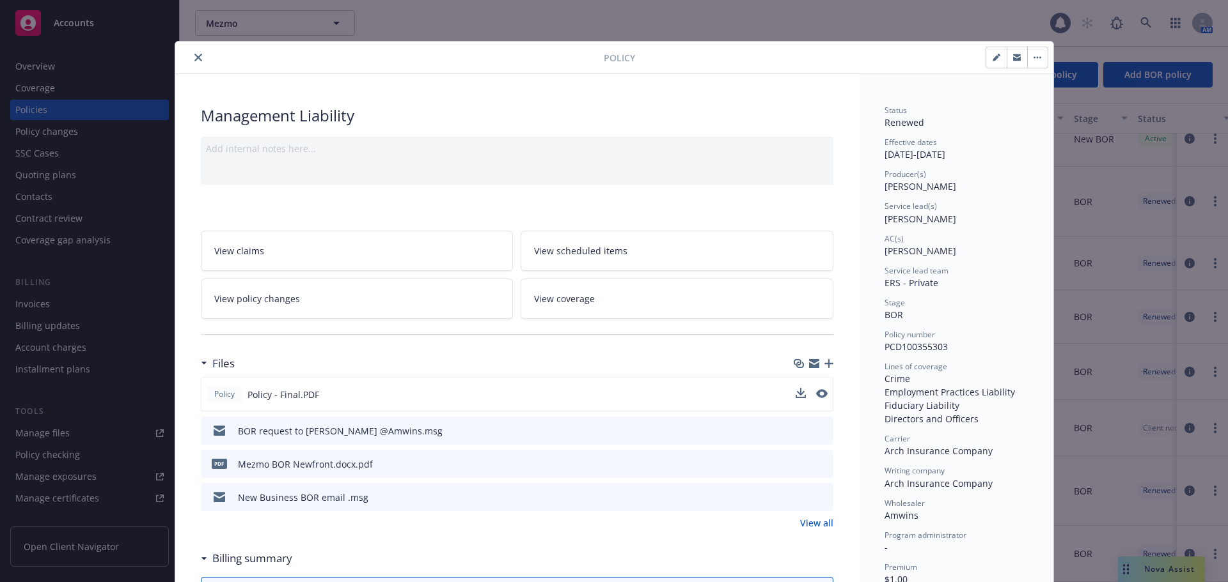
click at [194, 58] on icon "close" at bounding box center [198, 58] width 8 height 8
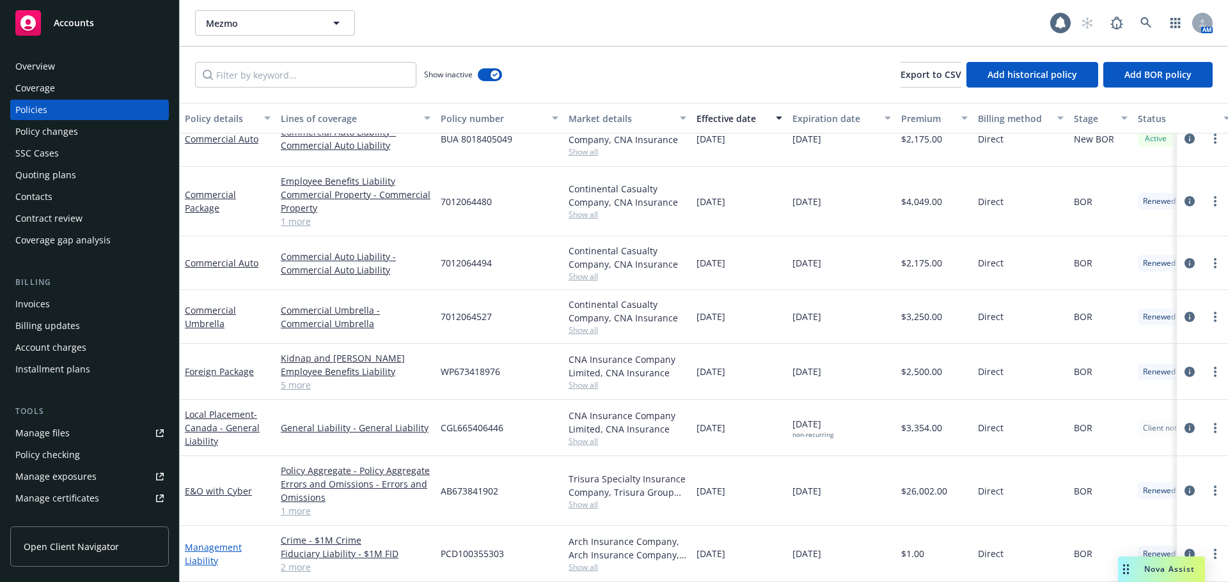
click at [196, 554] on link "Management Liability" at bounding box center [213, 555] width 57 height 26
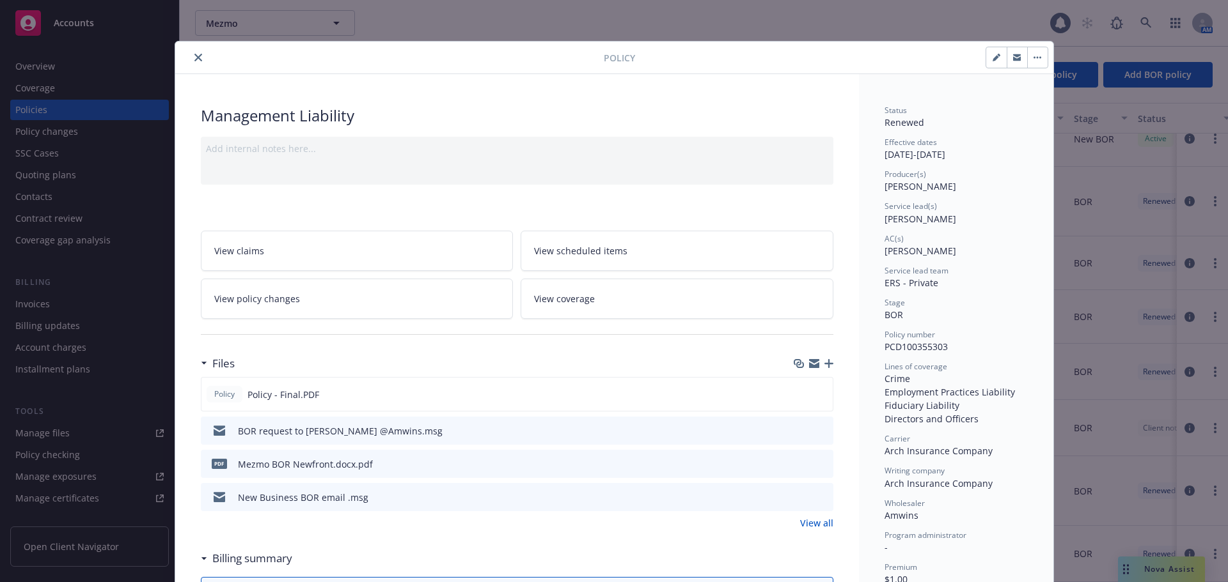
scroll to position [38, 0]
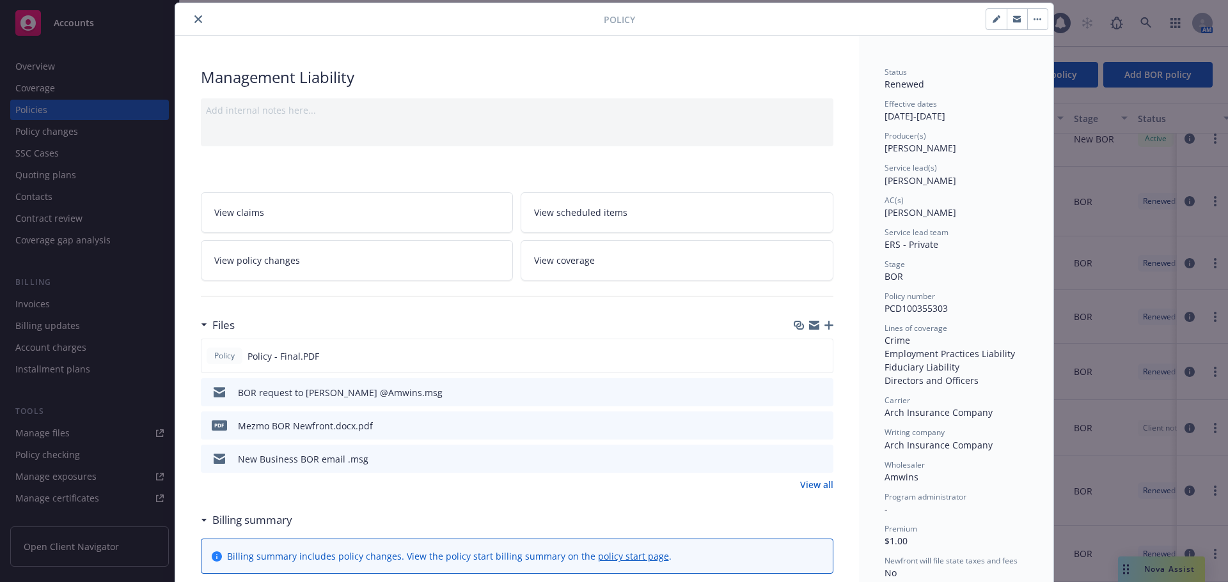
click at [816, 425] on icon "preview file" at bounding box center [821, 425] width 12 height 9
click at [824, 327] on icon "button" at bounding box center [828, 325] width 9 height 9
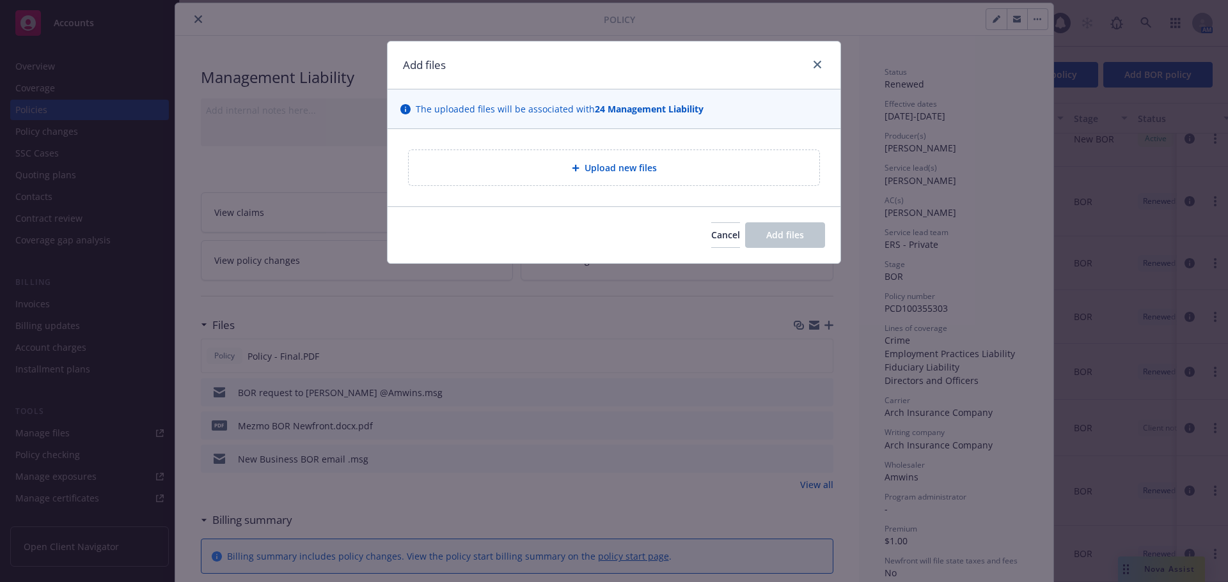
type textarea "x"
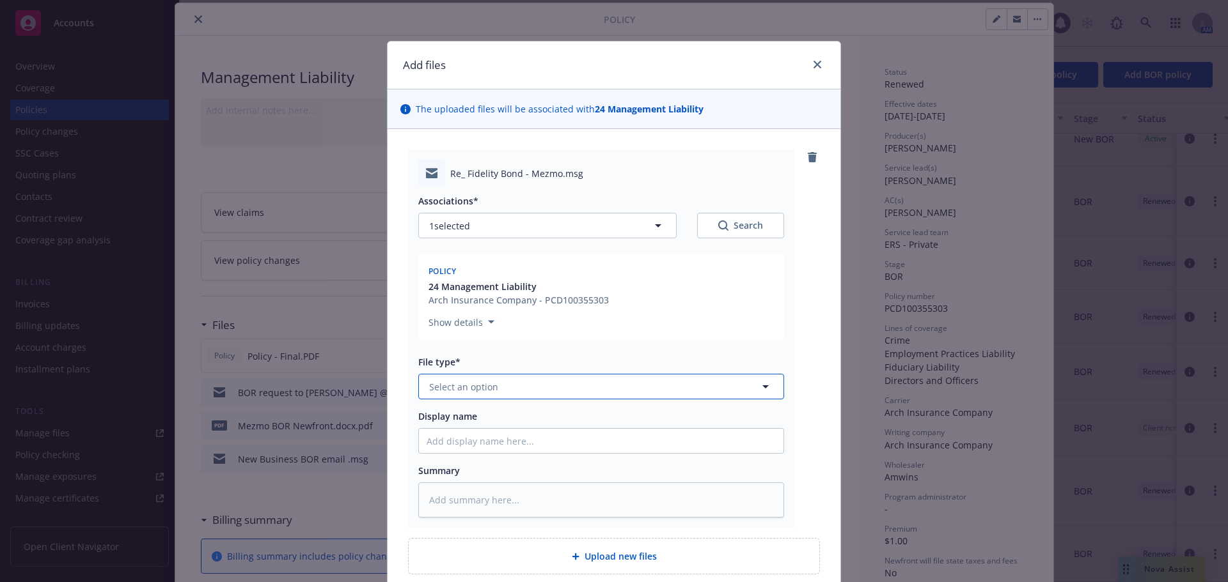
click at [531, 386] on button "Select an option" at bounding box center [601, 387] width 366 height 26
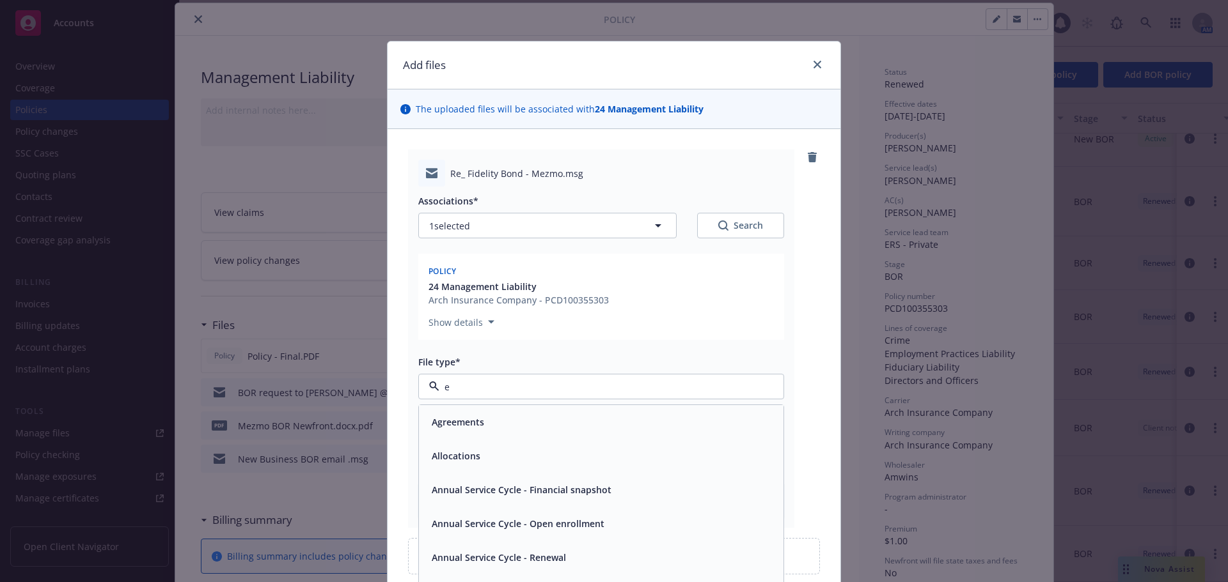
type input "em"
click at [531, 458] on div "Email" at bounding box center [600, 456] width 349 height 19
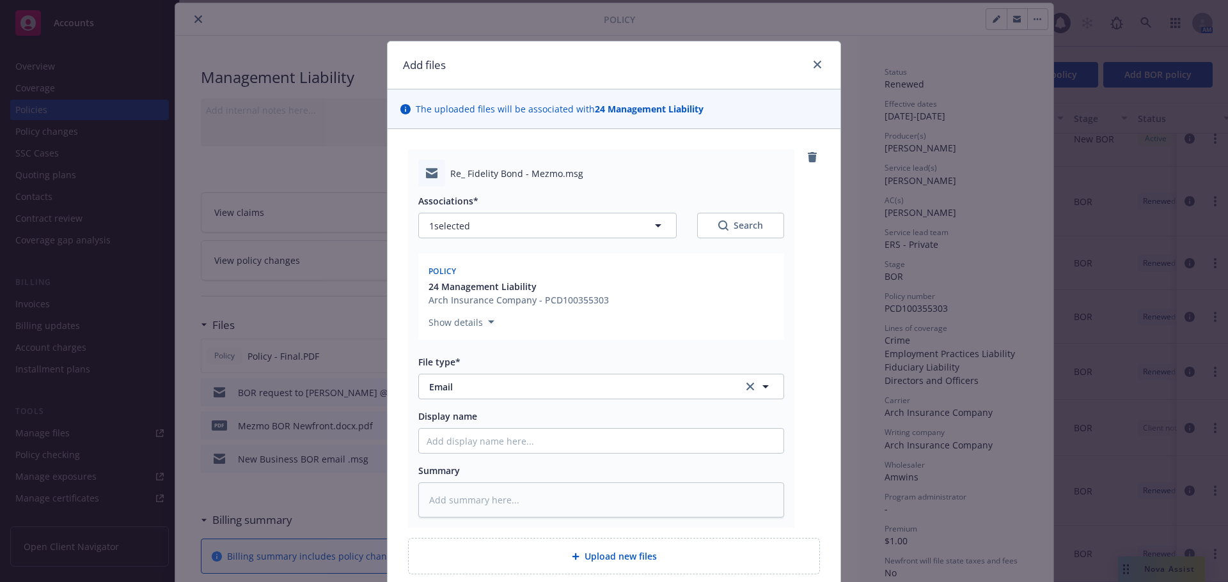
click at [524, 426] on div "Display name" at bounding box center [601, 432] width 366 height 44
click at [524, 438] on input "Display name" at bounding box center [601, 441] width 364 height 24
type textarea "x"
type input "0"
type textarea "x"
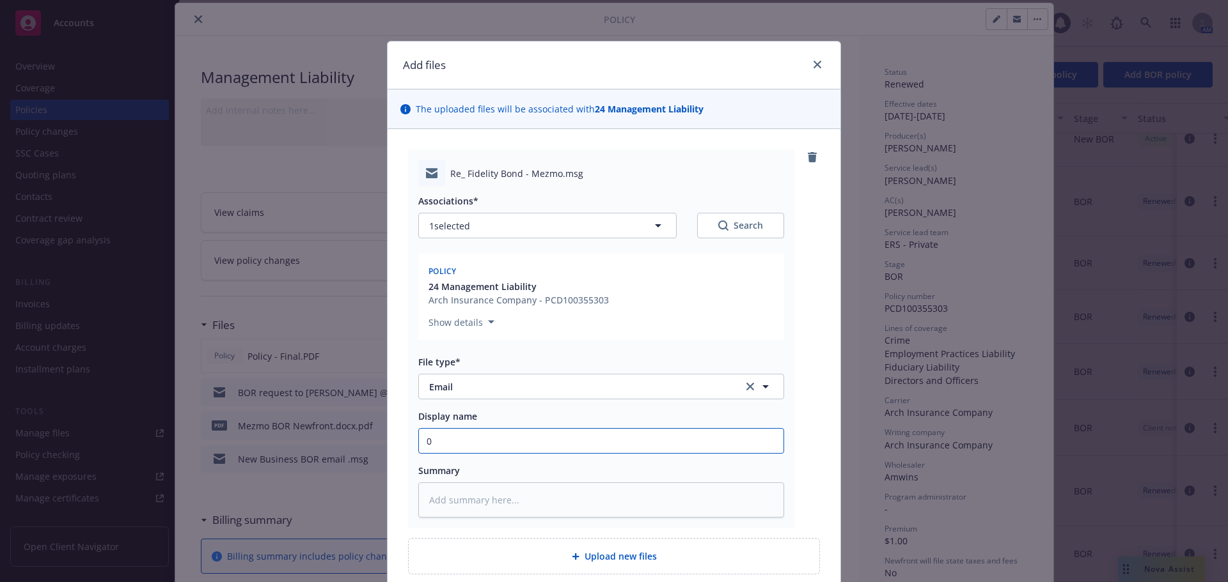
type input "09"
type textarea "x"
type input "09/"
type textarea "x"
type input "09/1"
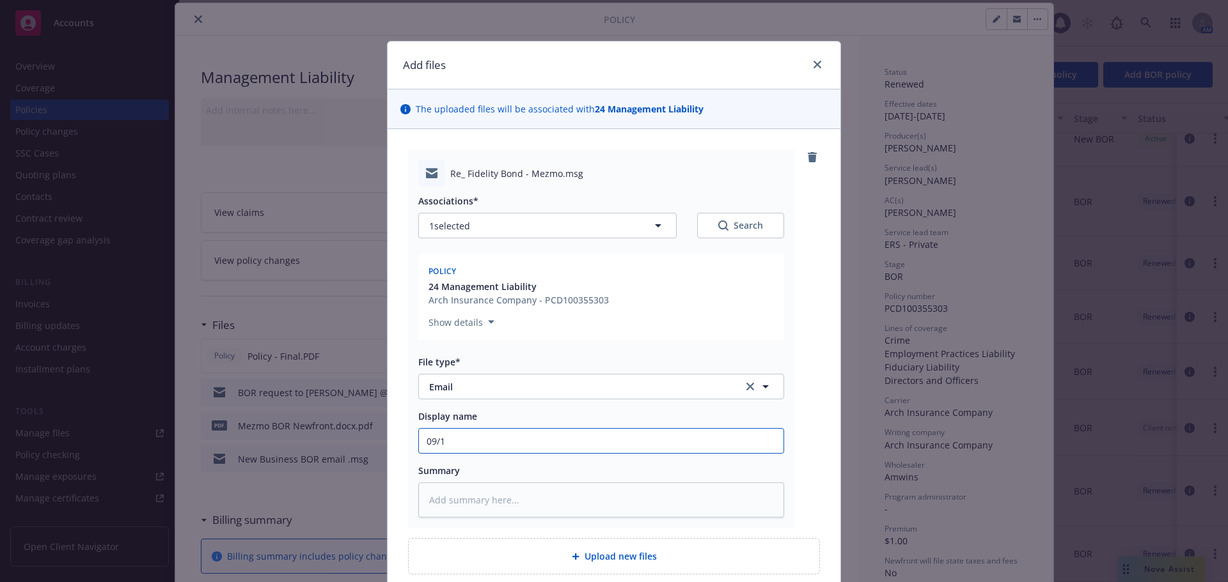
type textarea "x"
type input "09/15/"
type textarea "x"
type input "09/15/2"
type textarea "x"
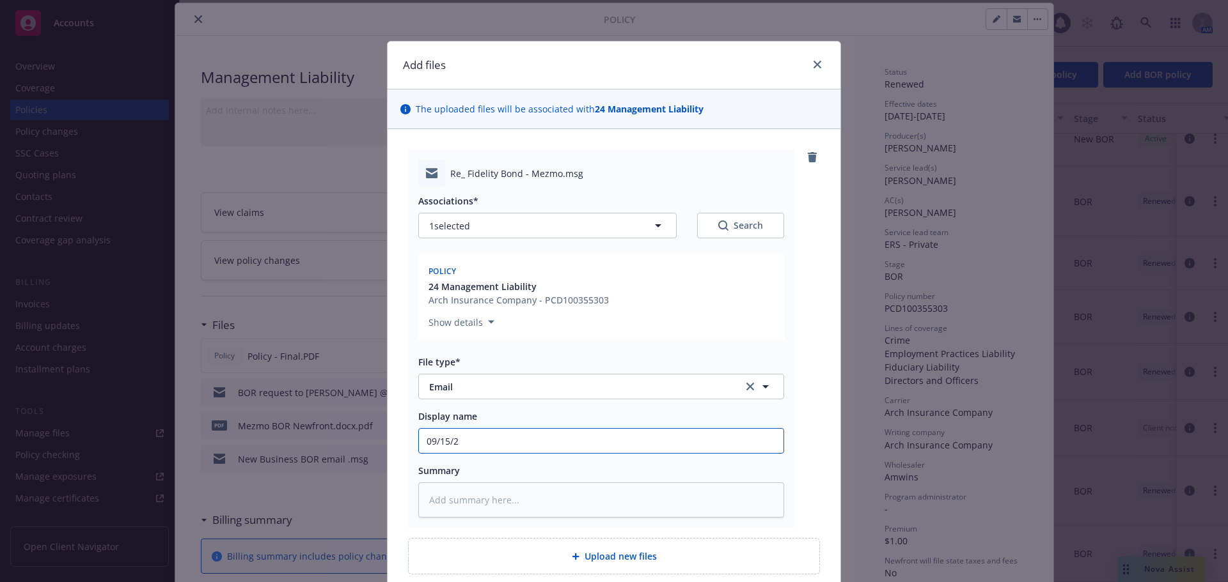
type input "09/15/25"
type textarea "x"
type input "09/15/25"
type textarea "x"
type input "09/15/25 E"
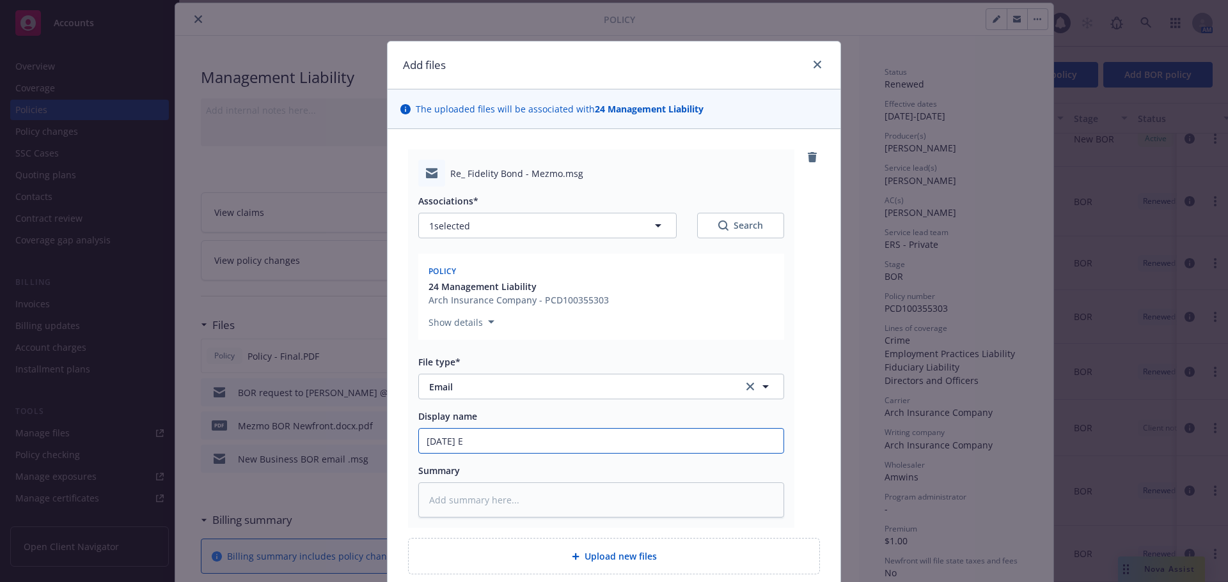
type textarea "x"
type input "09/15/25 ER"
type textarea "x"
type input "09/15/25 ERI"
type textarea "x"
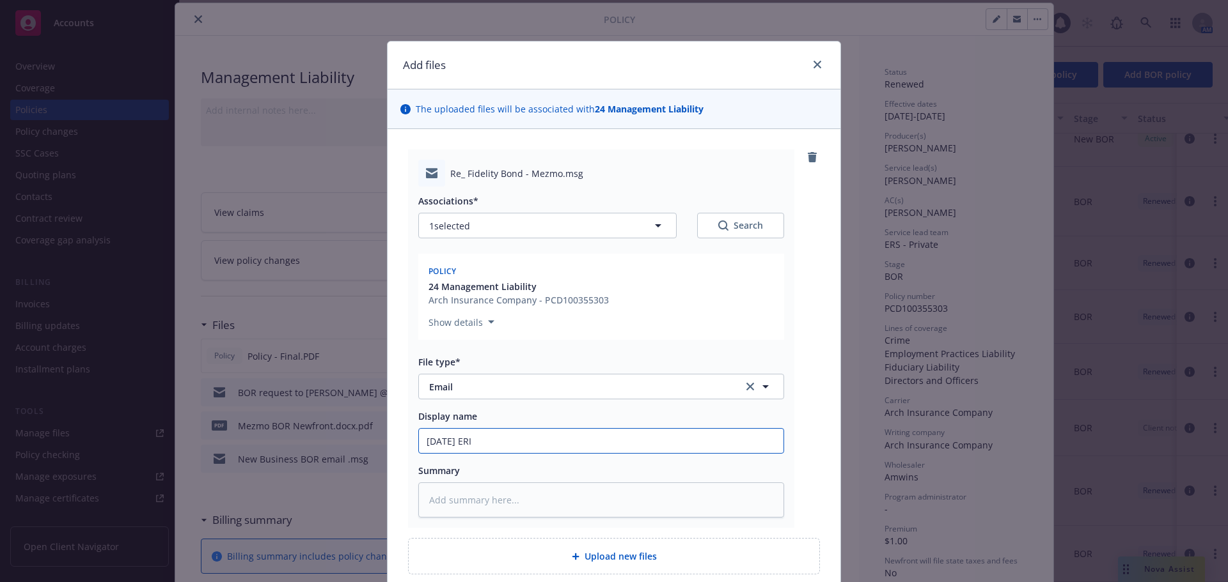
type input "09/15/25 ERIS"
type textarea "x"
type input "09/15/25 ERISA"
type textarea "x"
type input "09/15/25 ERISA"
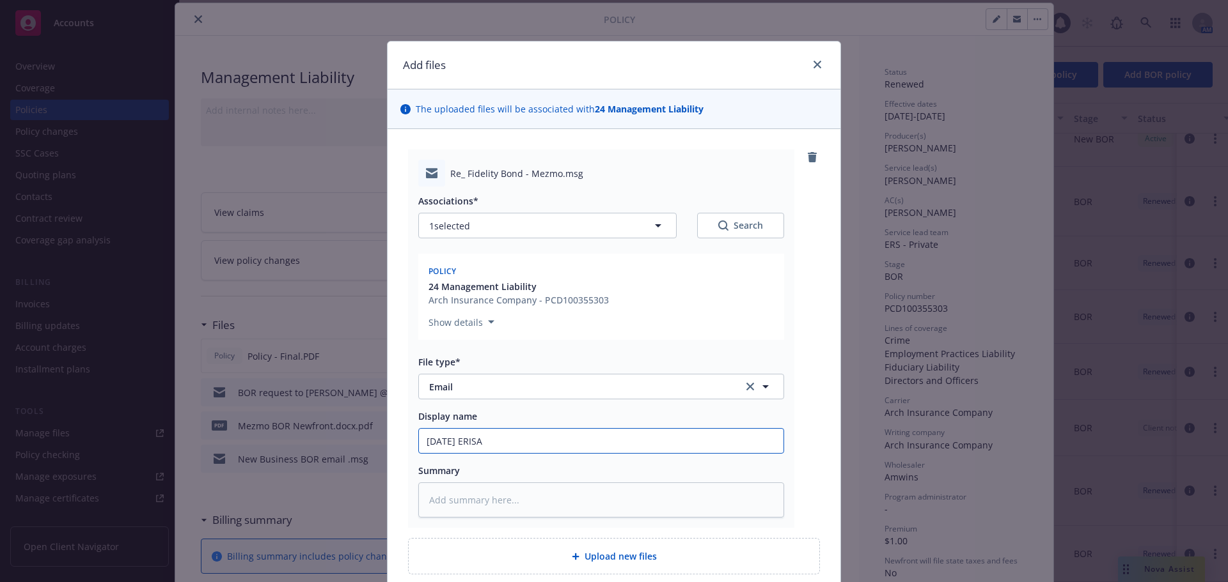
type textarea "x"
type input "09/15/25 ERISA c"
type textarea "x"
type input "09/15/25 ERISA co"
type textarea "x"
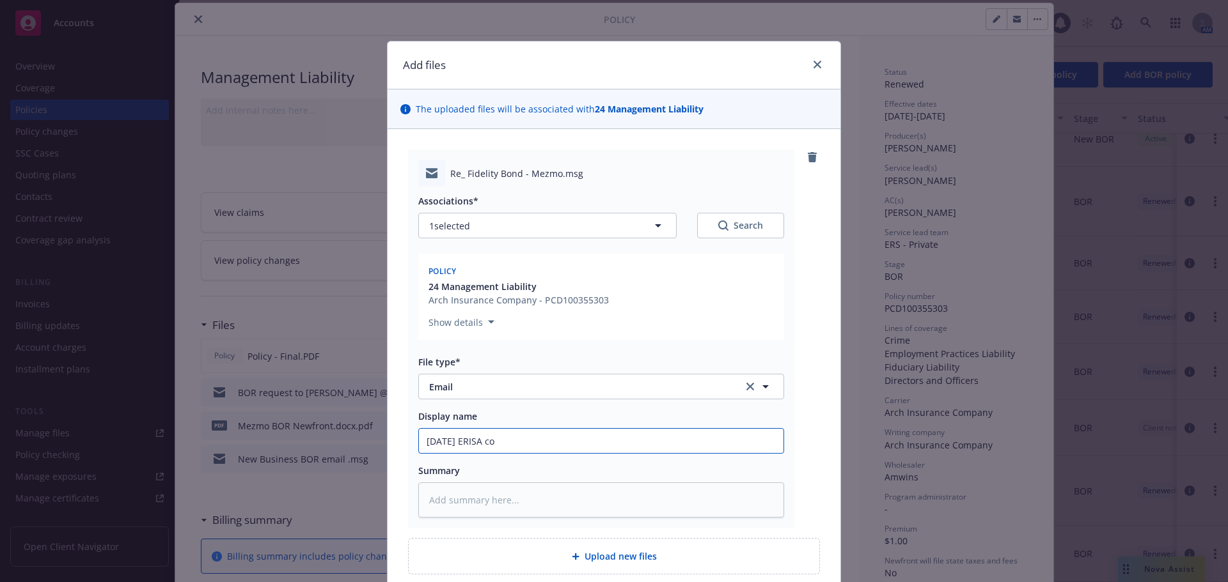
type input "09/15/25 ERISA cov"
type textarea "x"
type input "09/15/25 ERISA cove"
type textarea "x"
type input "09/15/25 ERISA cover"
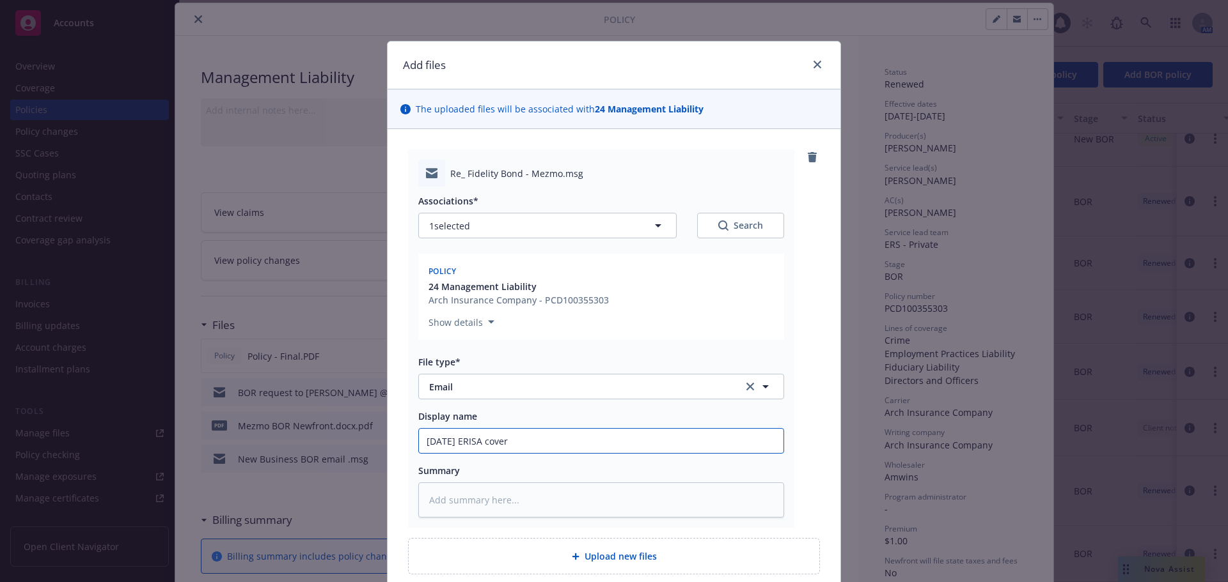
type textarea "x"
type input "09/15/25 ERISA covera"
type textarea "x"
type input "09/15/25 ERISA coverag"
type textarea "x"
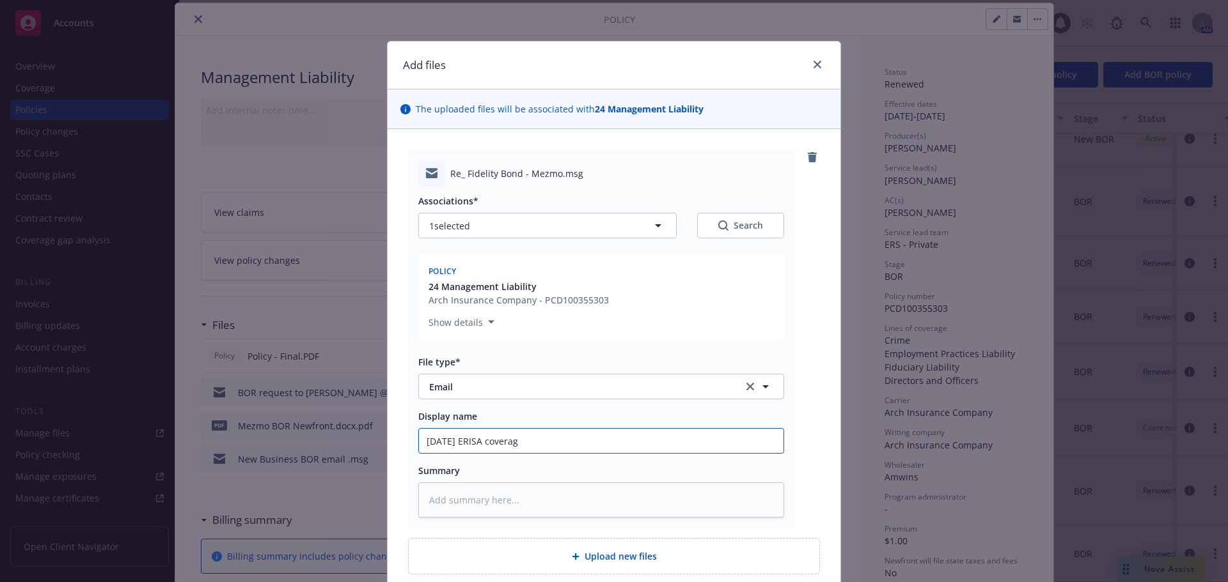
type input "09/15/25 ERISA coverage"
type textarea "x"
type input "09/15/25 ERISA coverage"
type textarea "x"
type input "09/15/25 ERISA coverage o"
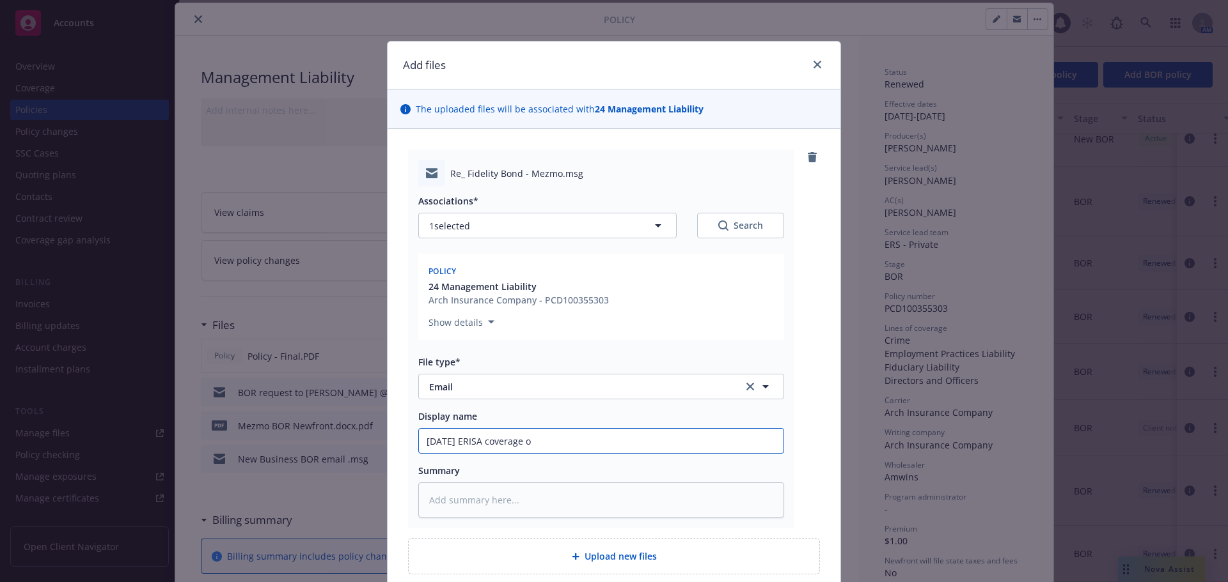
type textarea "x"
type input "09/15/25 ERISA coverage on"
type textarea "x"
type input "09/15/25 ERISA coverage on"
type textarea "x"
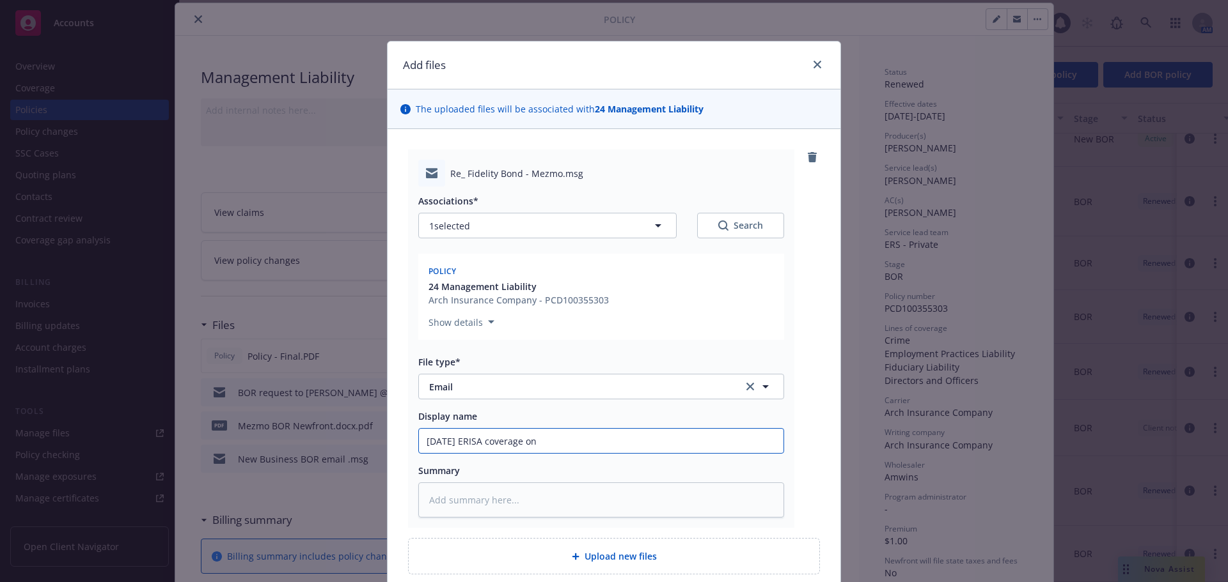
type input "09/15/25 ERISA coverage on A"
type textarea "x"
type input "09/15/25 ERISA coverage on Ar"
type textarea "x"
type input "09/15/25 ERISA coverage on Arc"
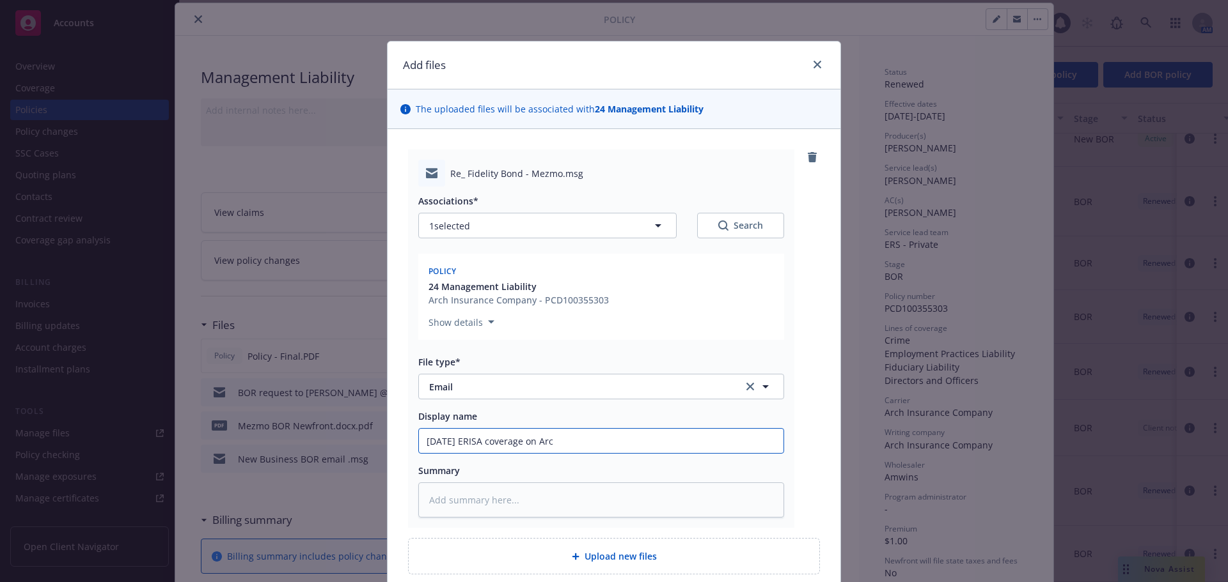
type textarea "x"
type input "09/15/25 ERISA coverage on Arch"
type textarea "x"
type input "09/15/25 ERISA coverage on Arch"
type textarea "x"
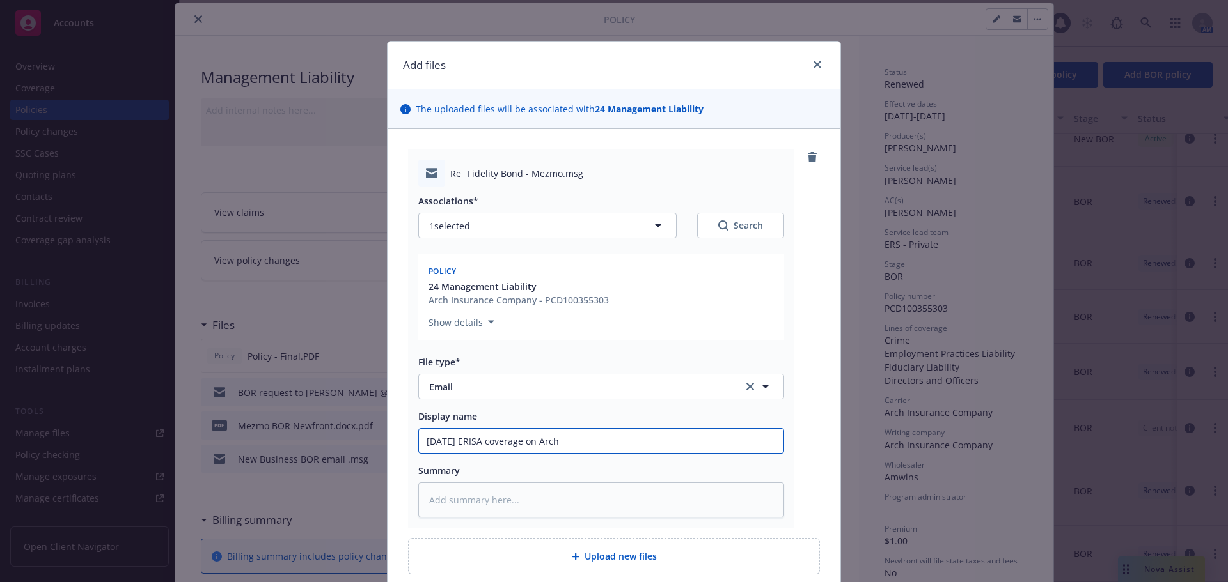
type input "09/15/25 ERISA coverage on Arch p"
type textarea "x"
type input "09/15/25 ERISA coverage on Arch po"
type textarea "x"
type input "09/15/25 ERISA coverage on Arch pol"
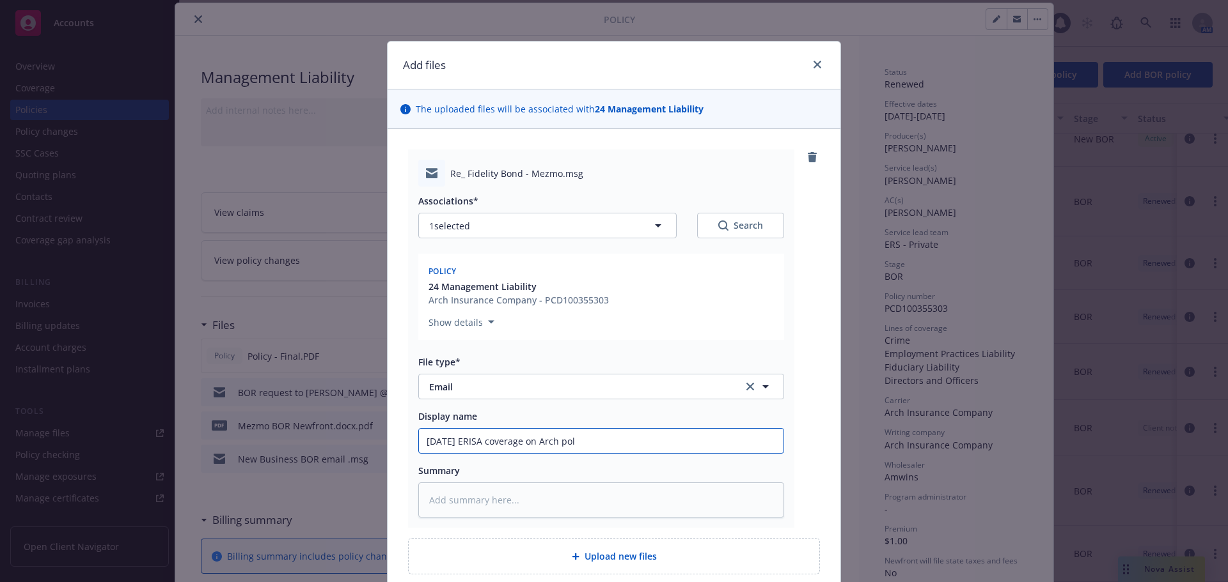
type textarea "x"
type input "09/15/25 ERISA coverage on Arch poli"
type textarea "x"
type input "09/15/25 ERISA coverage on Arch polic"
type textarea "x"
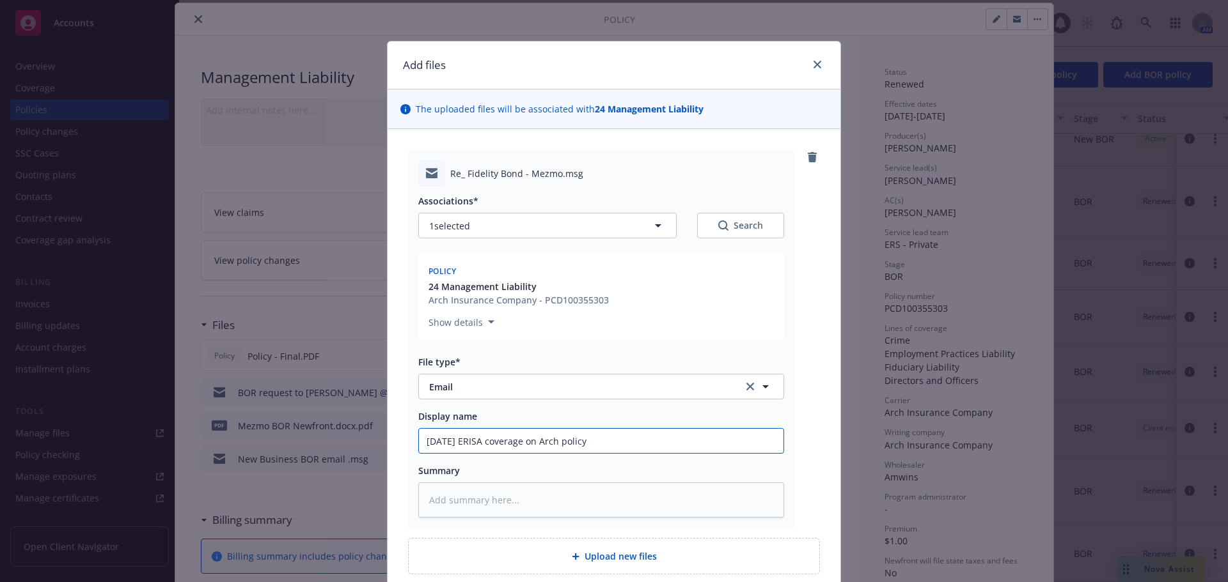
drag, startPoint x: 662, startPoint y: 442, endPoint x: 283, endPoint y: 450, distance: 379.2
click at [283, 450] on div "Add files The uploaded files will be associated with 24 Management Liability Re…" at bounding box center [614, 291] width 1228 height 582
click at [642, 435] on input "09/15/25 ERISA coverage on Arch policy" at bounding box center [601, 441] width 364 height 24
type input "09/15/25 ERISA coverage on Arch policy"
type textarea "x"
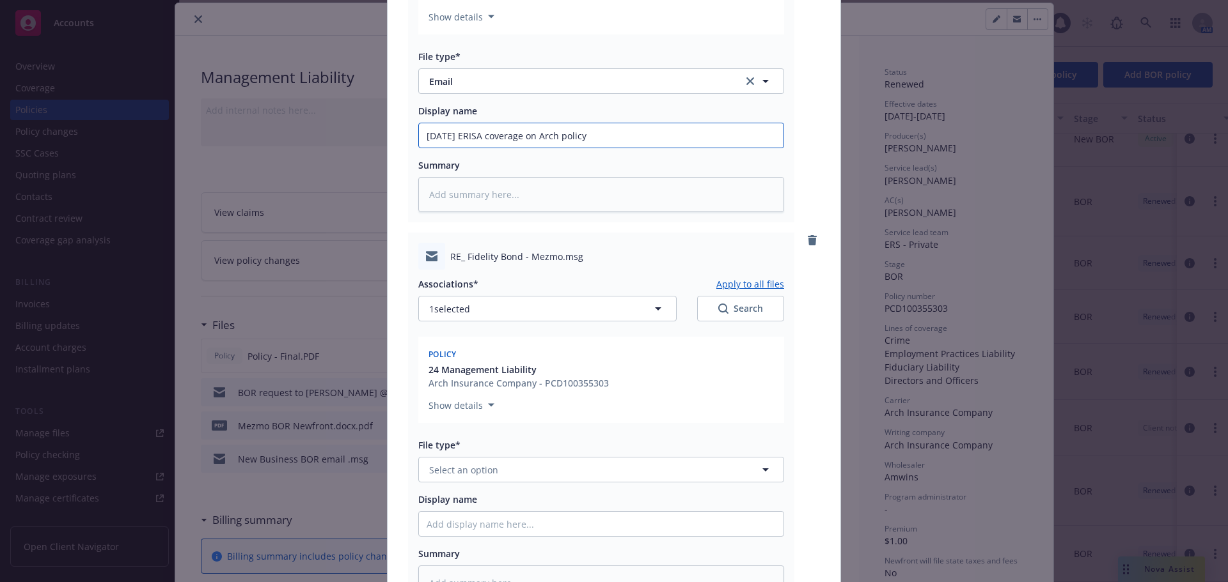
scroll to position [448, 0]
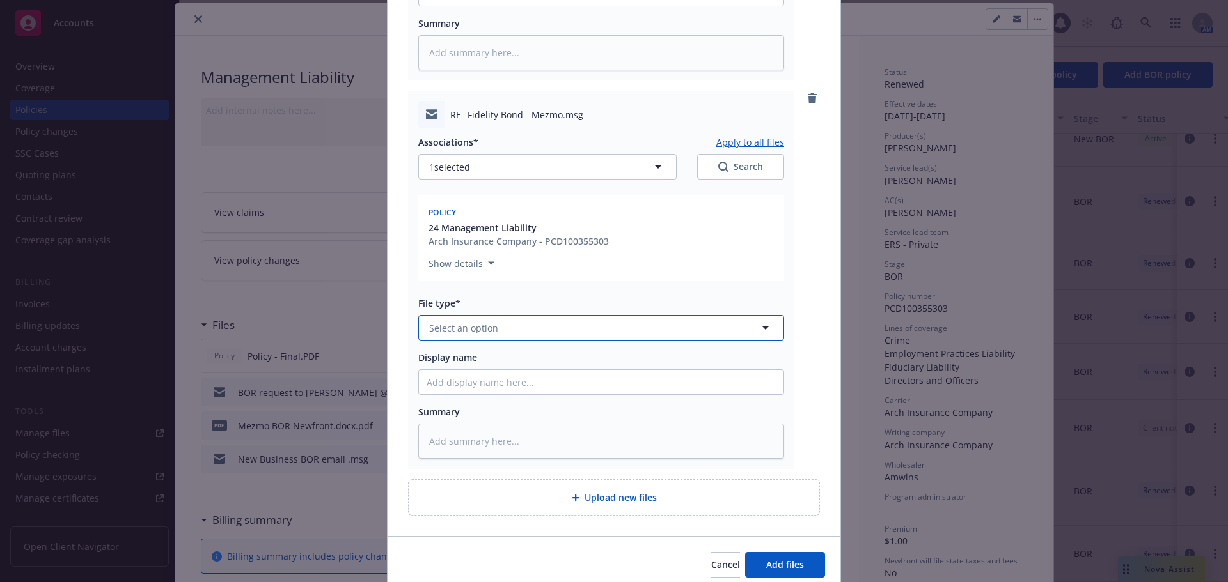
click at [478, 336] on button "Select an option" at bounding box center [601, 328] width 366 height 26
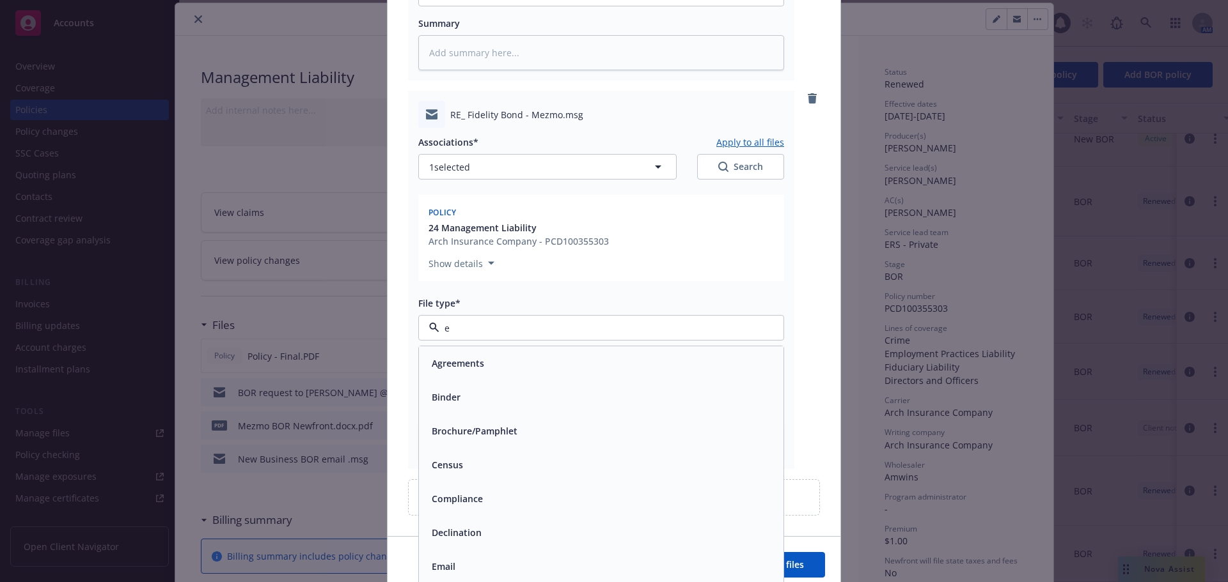
type input "em"
click at [486, 386] on div "Email" at bounding box center [601, 397] width 364 height 34
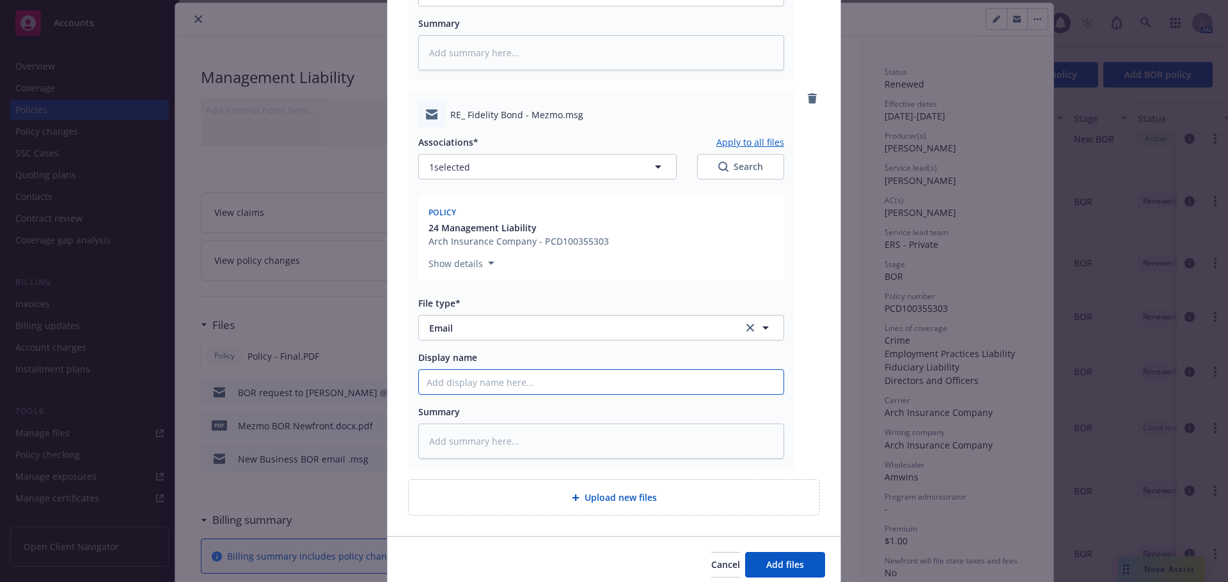
click at [484, 373] on input "Display name" at bounding box center [601, 382] width 364 height 24
paste input "09/15/25 ERISA coverage on Arch policy"
type textarea "x"
type input "09/15/25 ERISA coverage on Arch policy"
click at [781, 561] on span "Add files" at bounding box center [785, 565] width 38 height 12
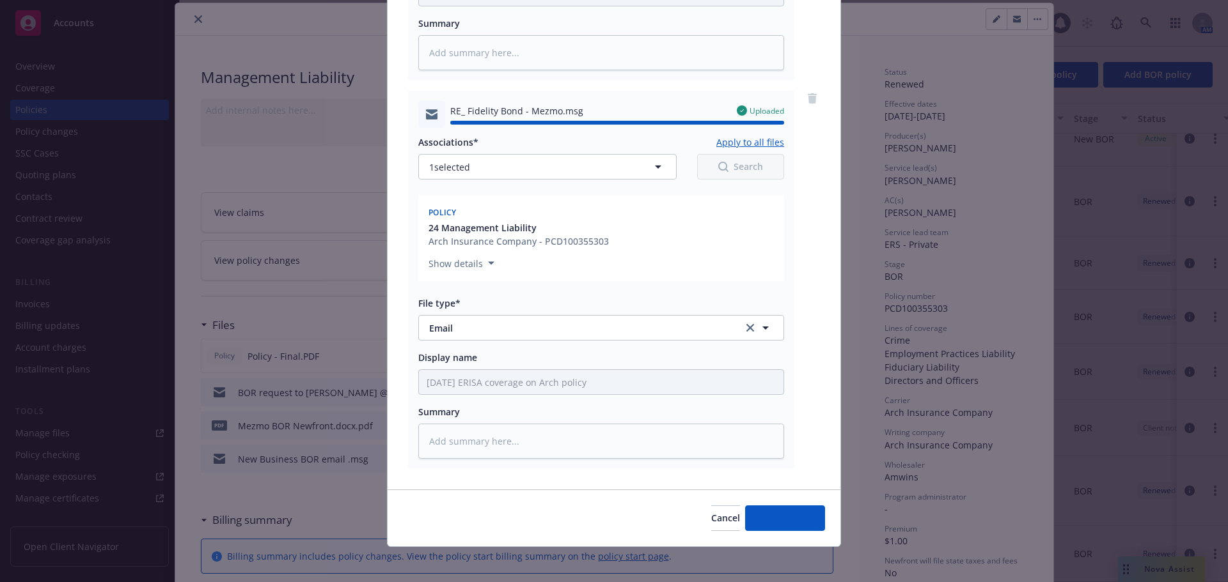
type textarea "x"
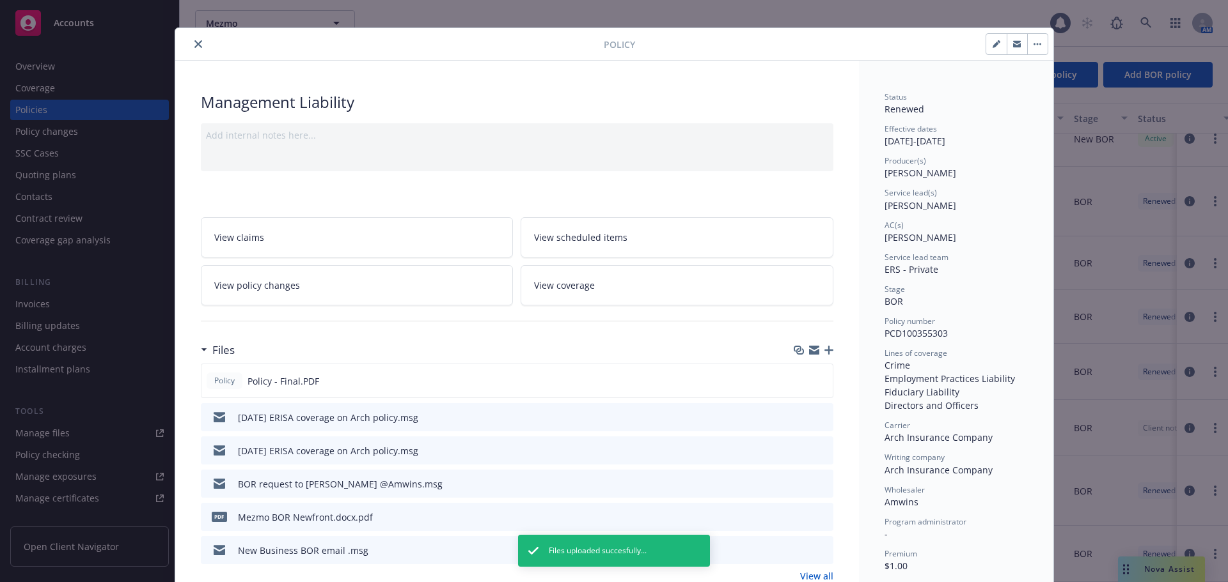
scroll to position [0, 0]
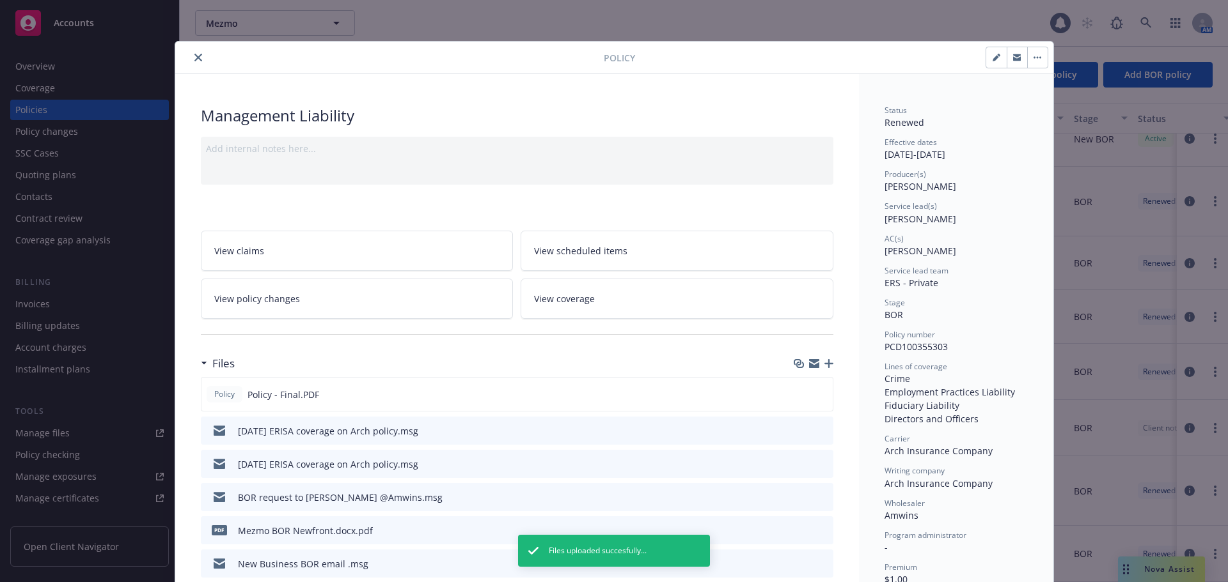
click at [194, 58] on icon "close" at bounding box center [198, 58] width 8 height 8
